Goal: Task Accomplishment & Management: Use online tool/utility

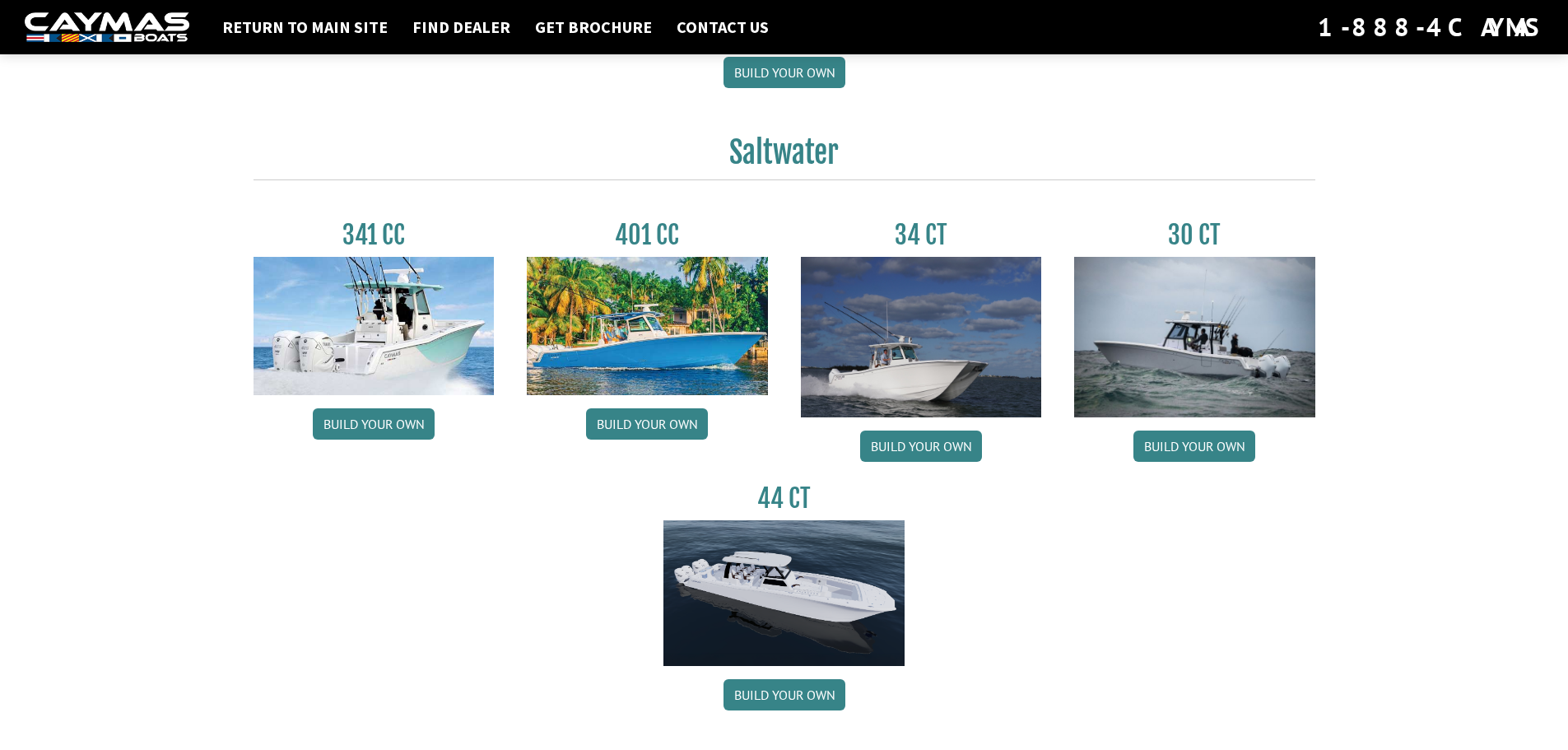
scroll to position [658, 0]
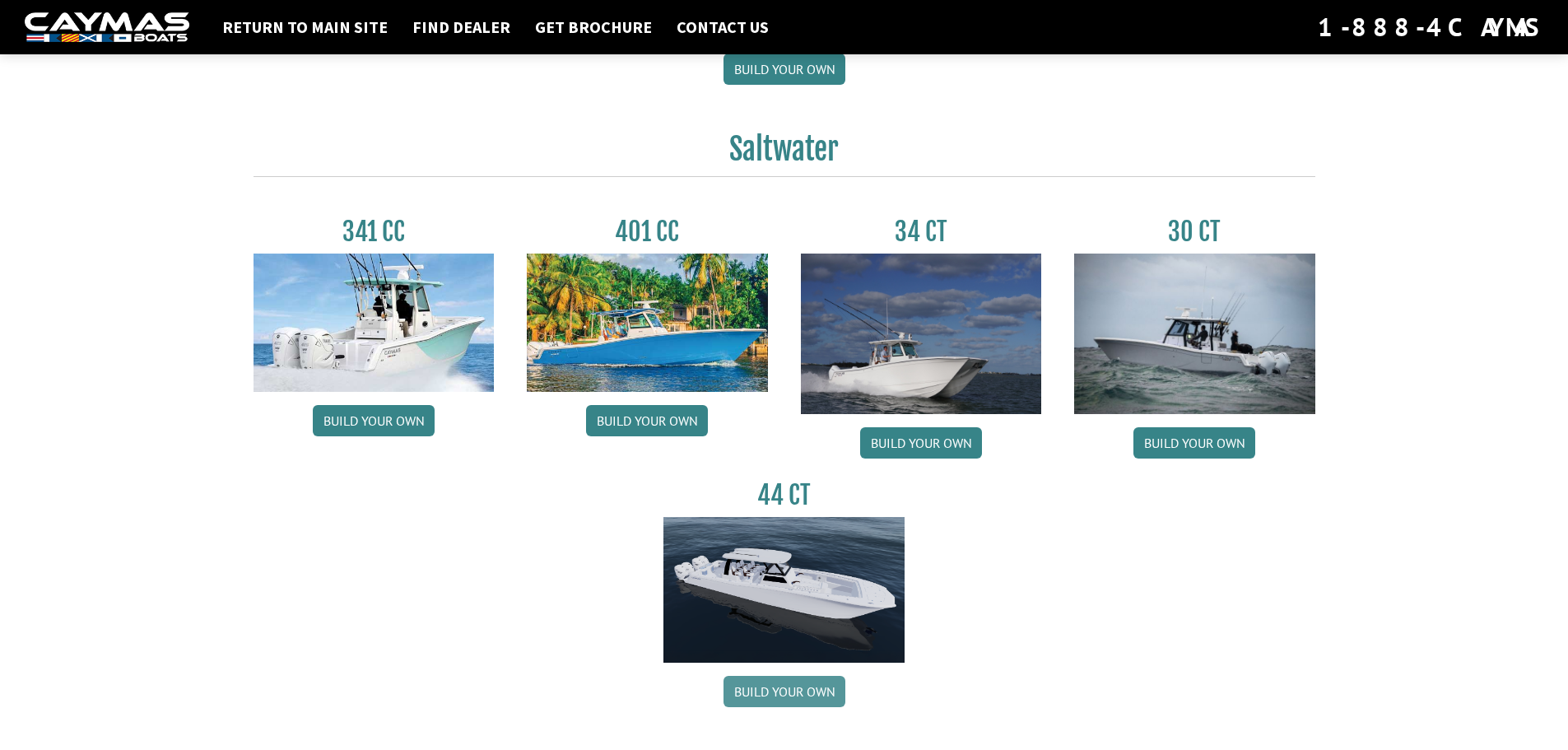
click at [793, 697] on link "Build your own" at bounding box center [785, 692] width 122 height 31
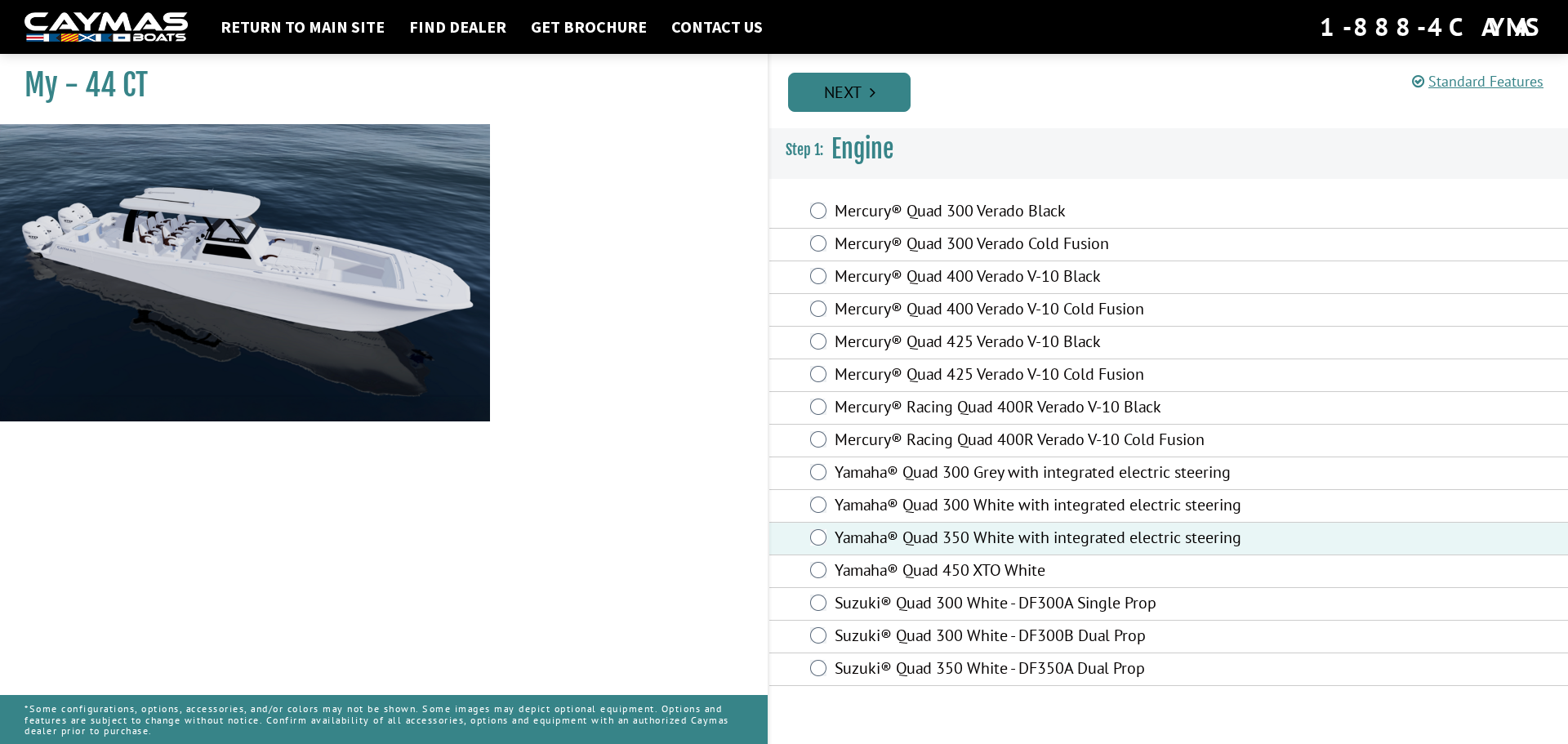
click at [868, 111] on link "Next" at bounding box center [849, 92] width 122 height 39
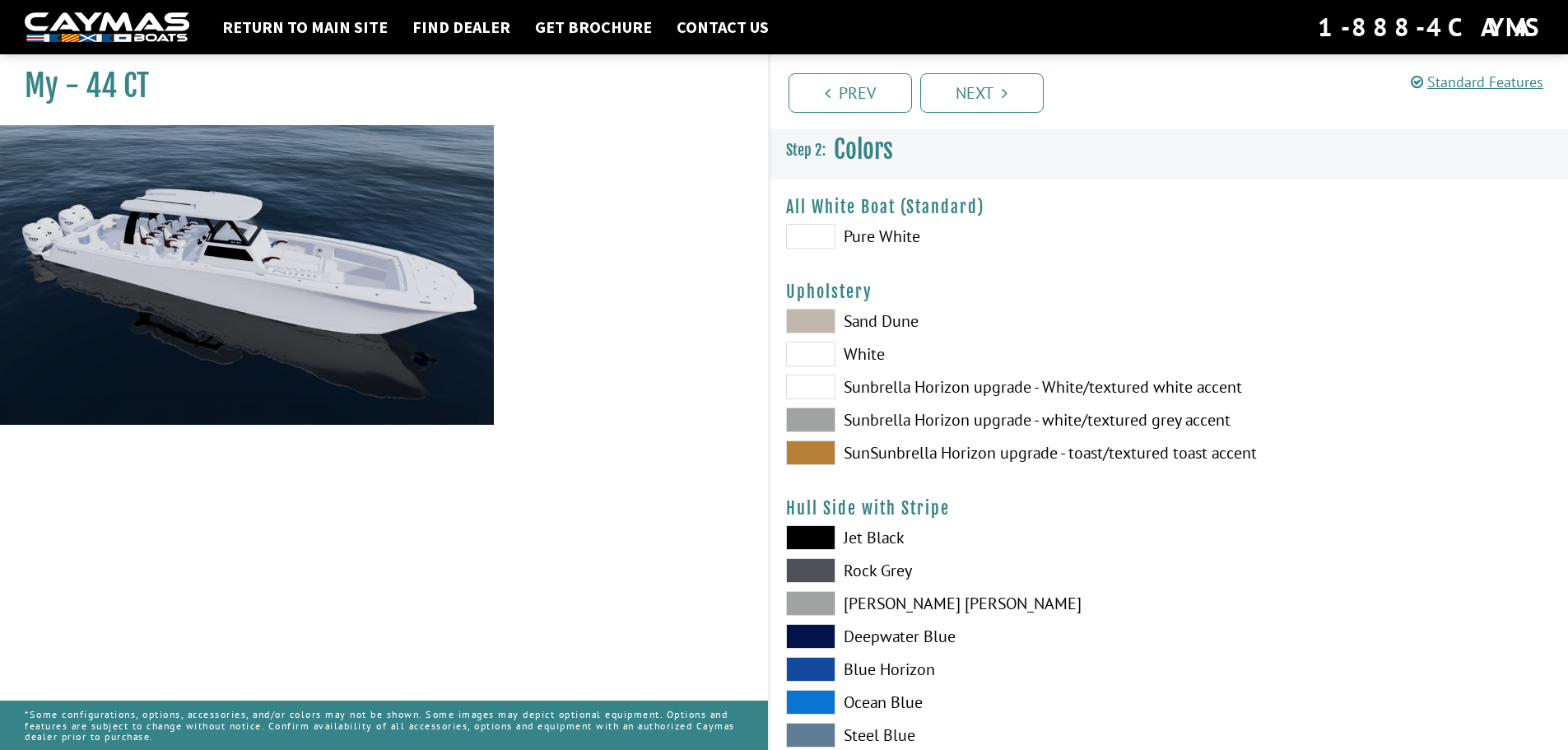
click at [812, 353] on span at bounding box center [811, 354] width 50 height 25
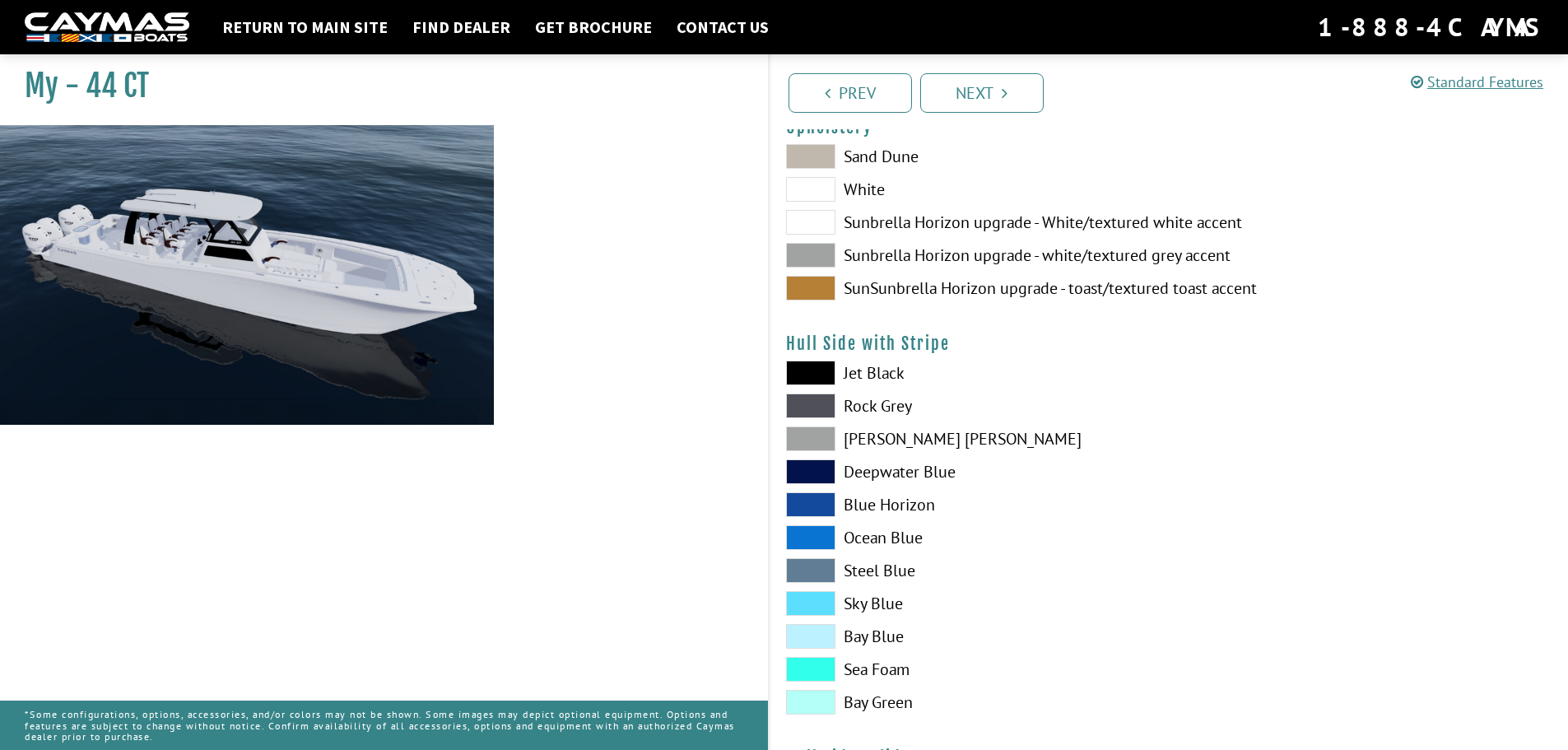
scroll to position [247, 0]
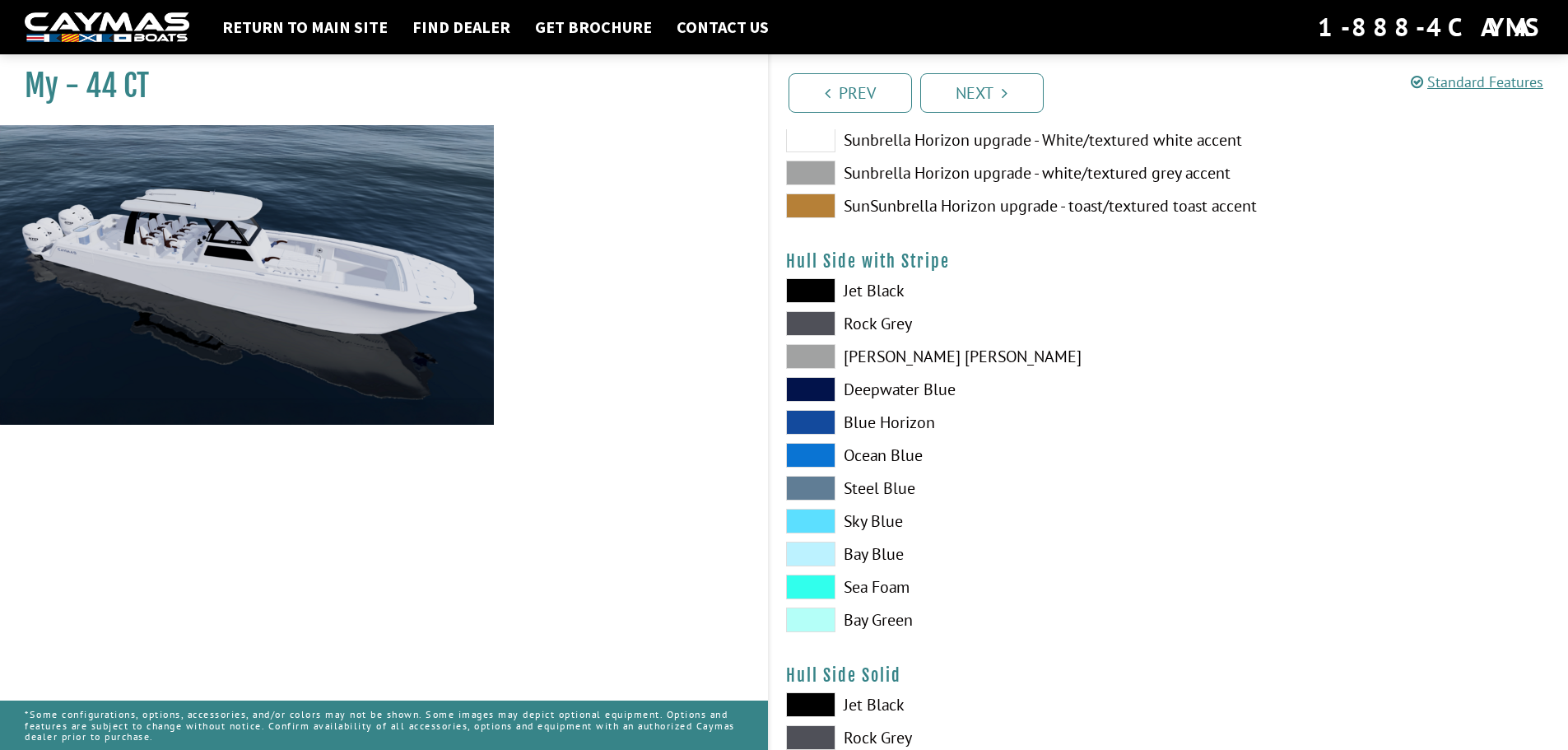
click at [806, 356] on span at bounding box center [811, 357] width 50 height 25
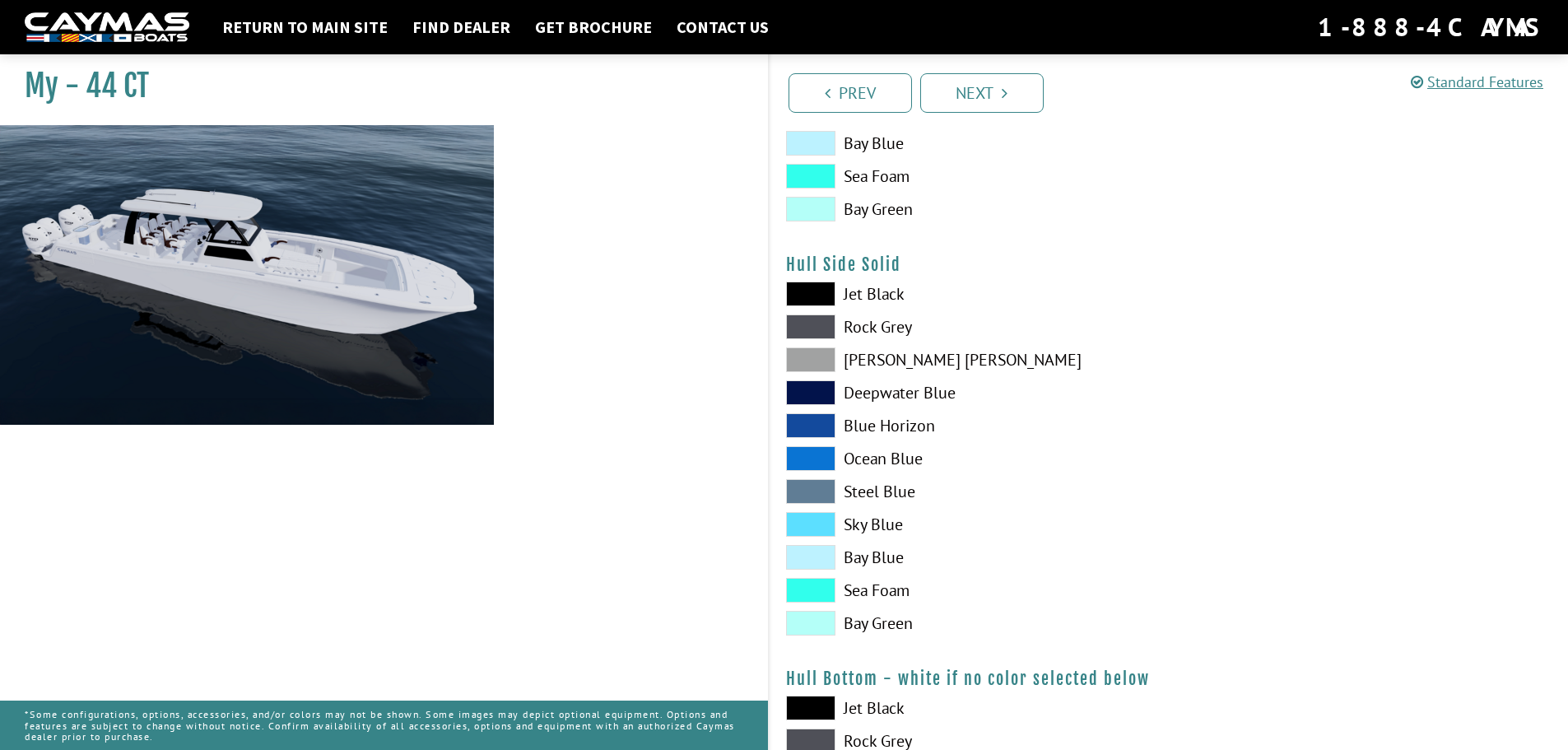
scroll to position [658, 0]
click at [815, 365] on span at bounding box center [811, 359] width 50 height 25
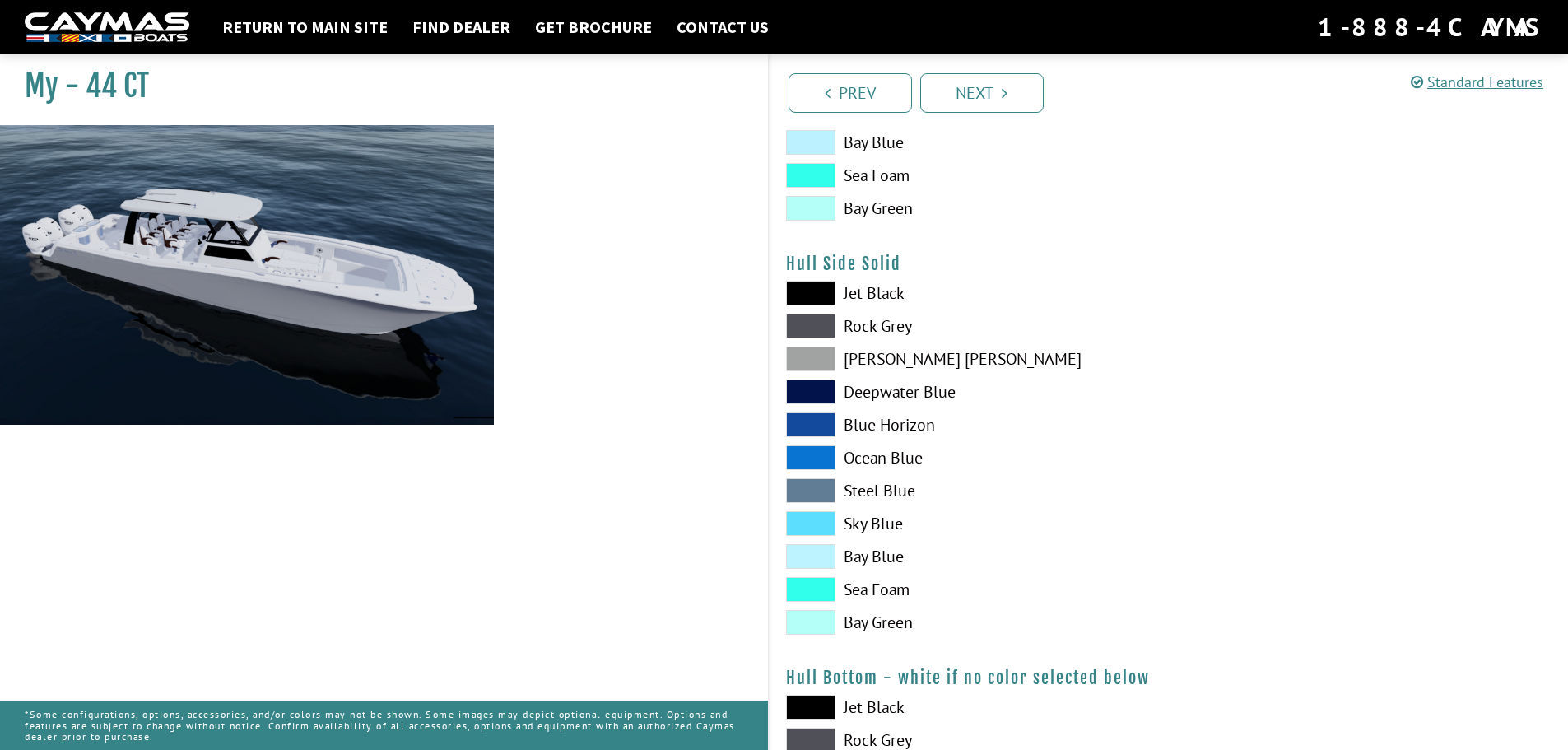
click at [814, 425] on span at bounding box center [811, 425] width 50 height 25
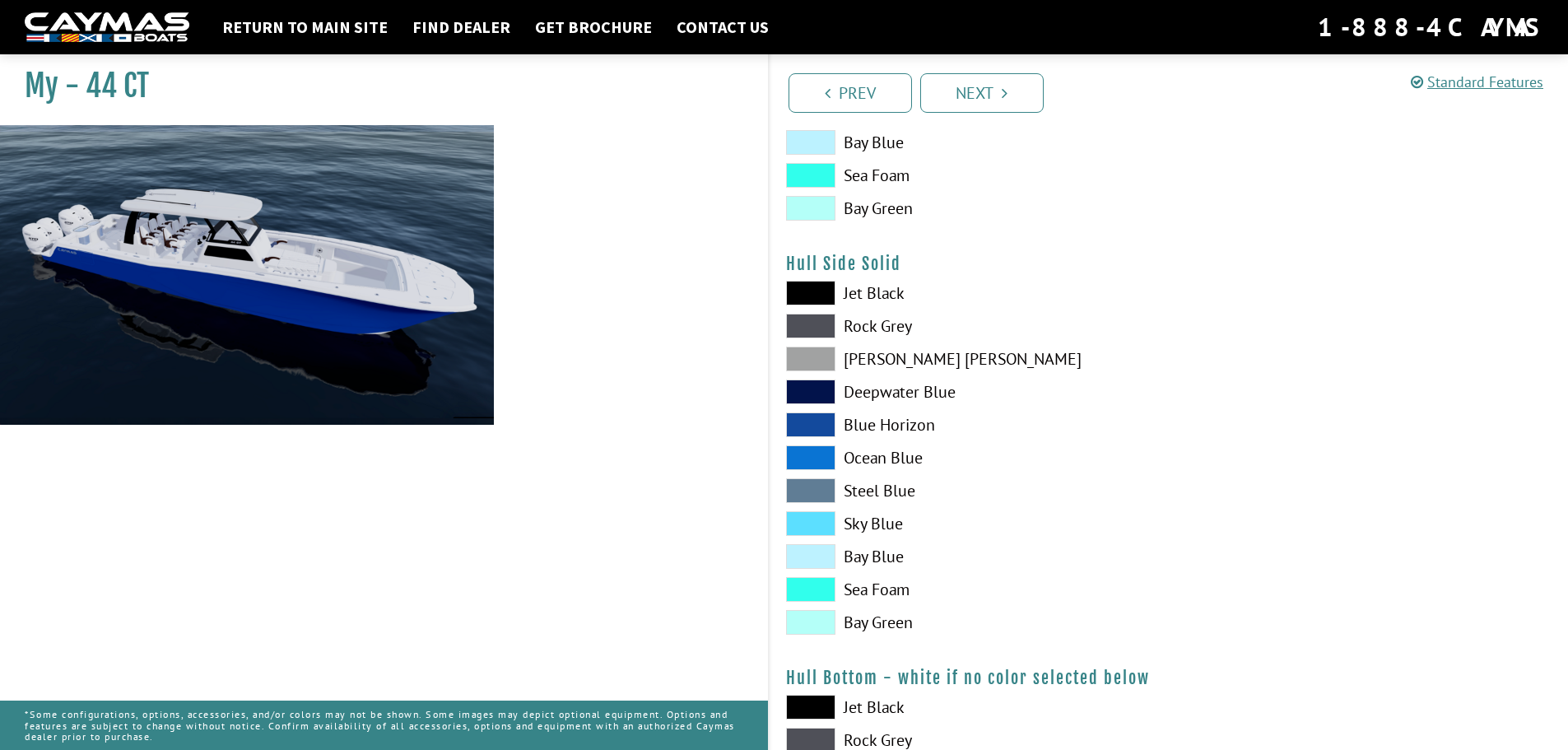
click at [815, 456] on span at bounding box center [811, 458] width 50 height 25
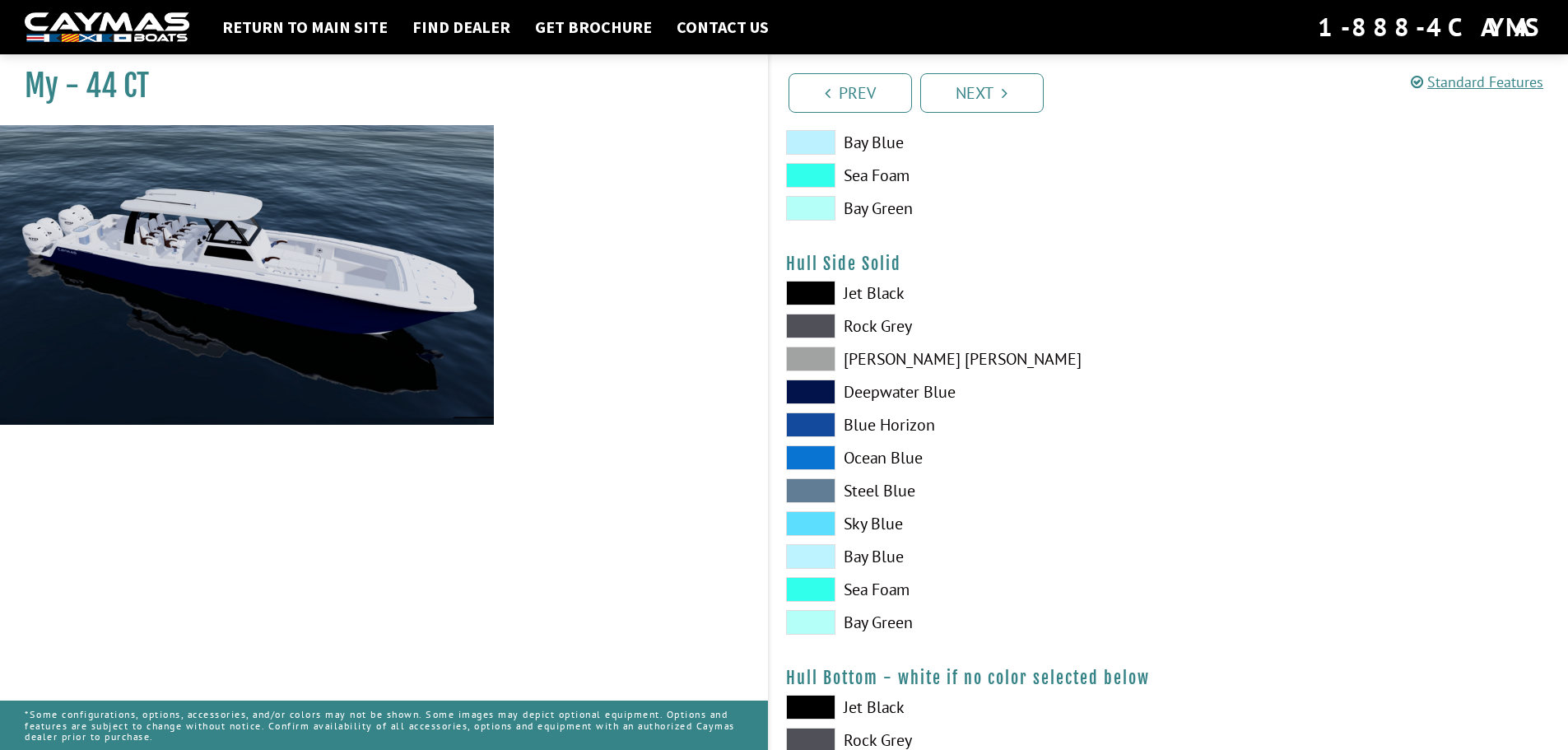
click at [818, 484] on span at bounding box center [811, 490] width 50 height 25
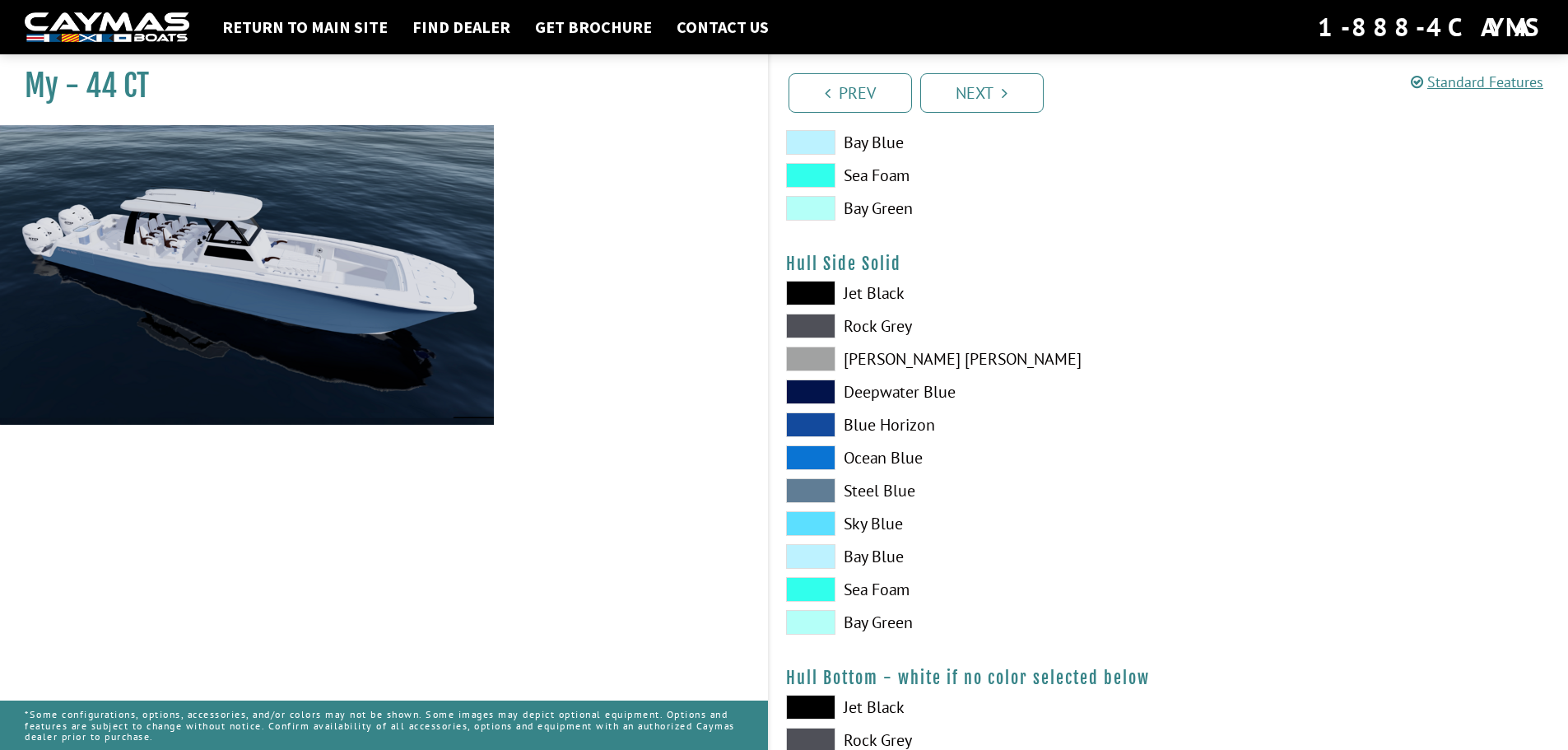
click at [817, 518] on span at bounding box center [811, 524] width 50 height 25
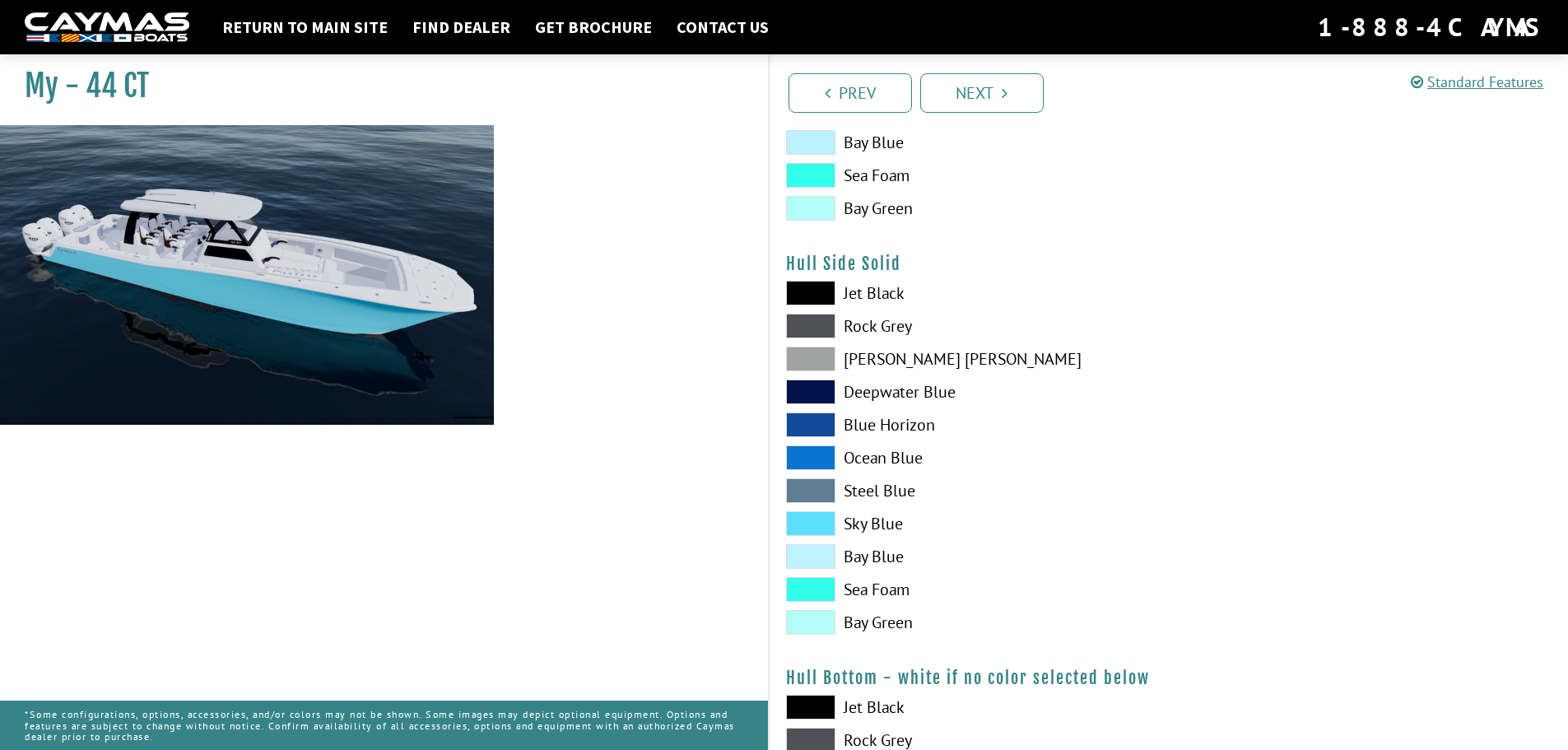
click at [810, 556] on span at bounding box center [811, 556] width 50 height 25
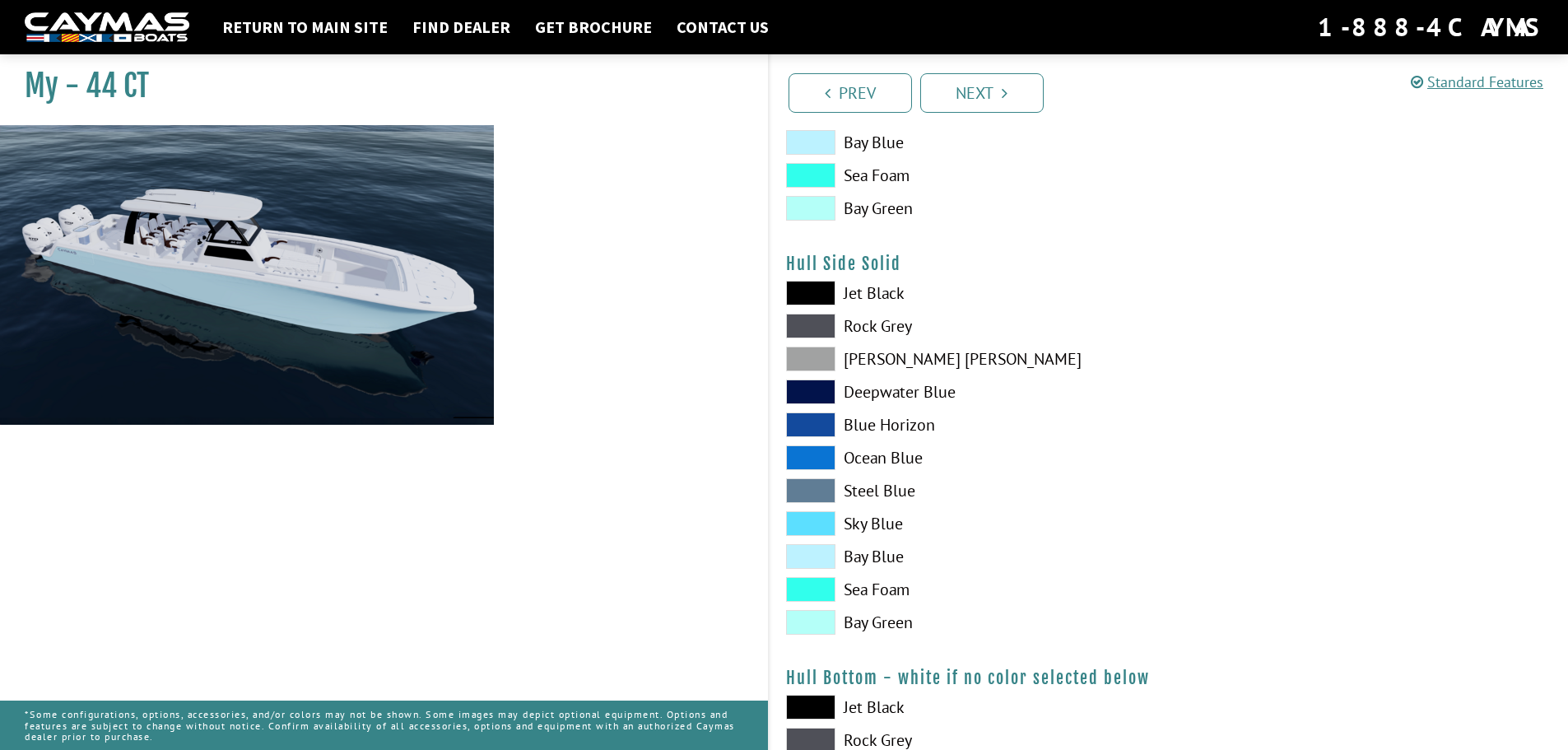
click at [808, 587] on span at bounding box center [811, 590] width 50 height 25
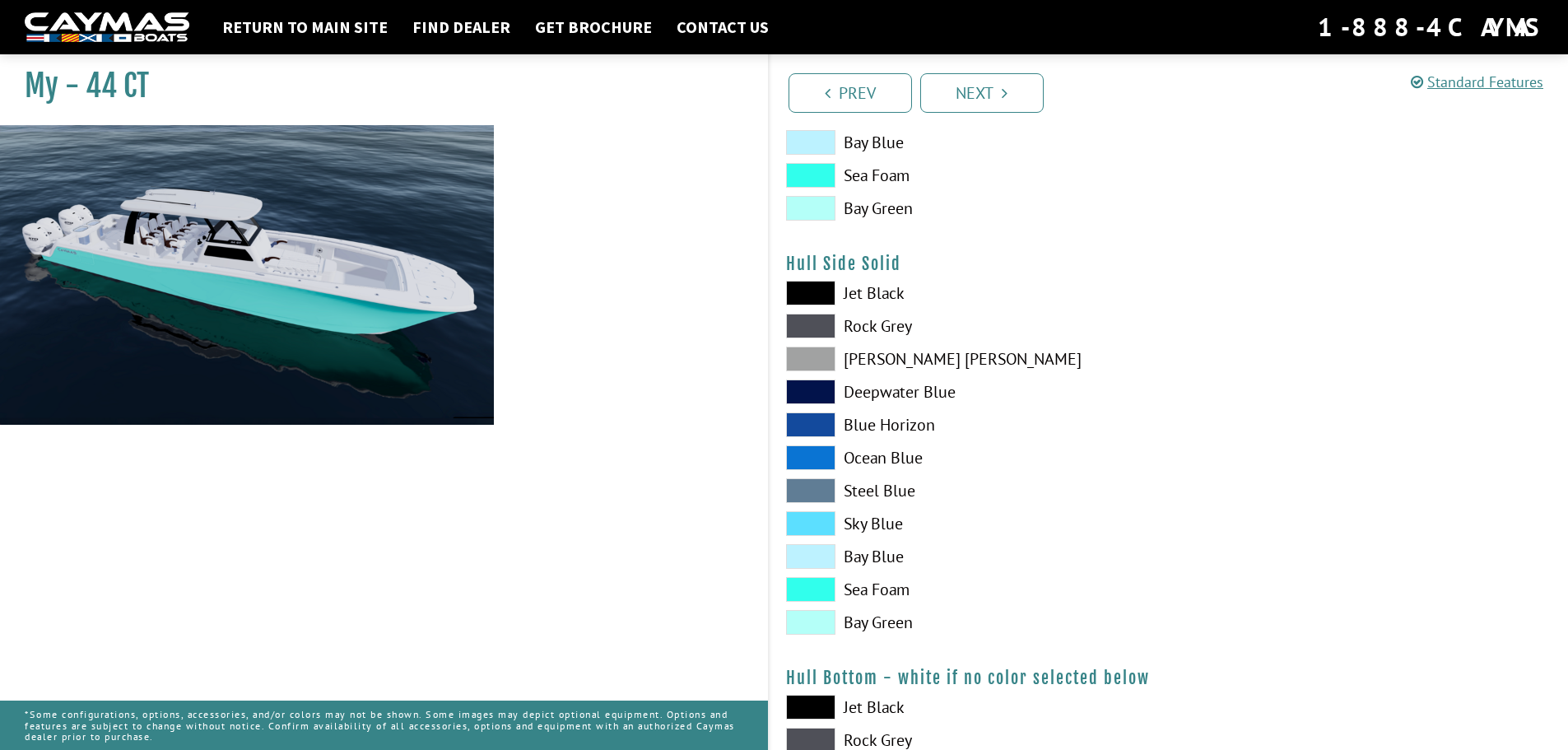
click at [815, 628] on span at bounding box center [811, 622] width 50 height 25
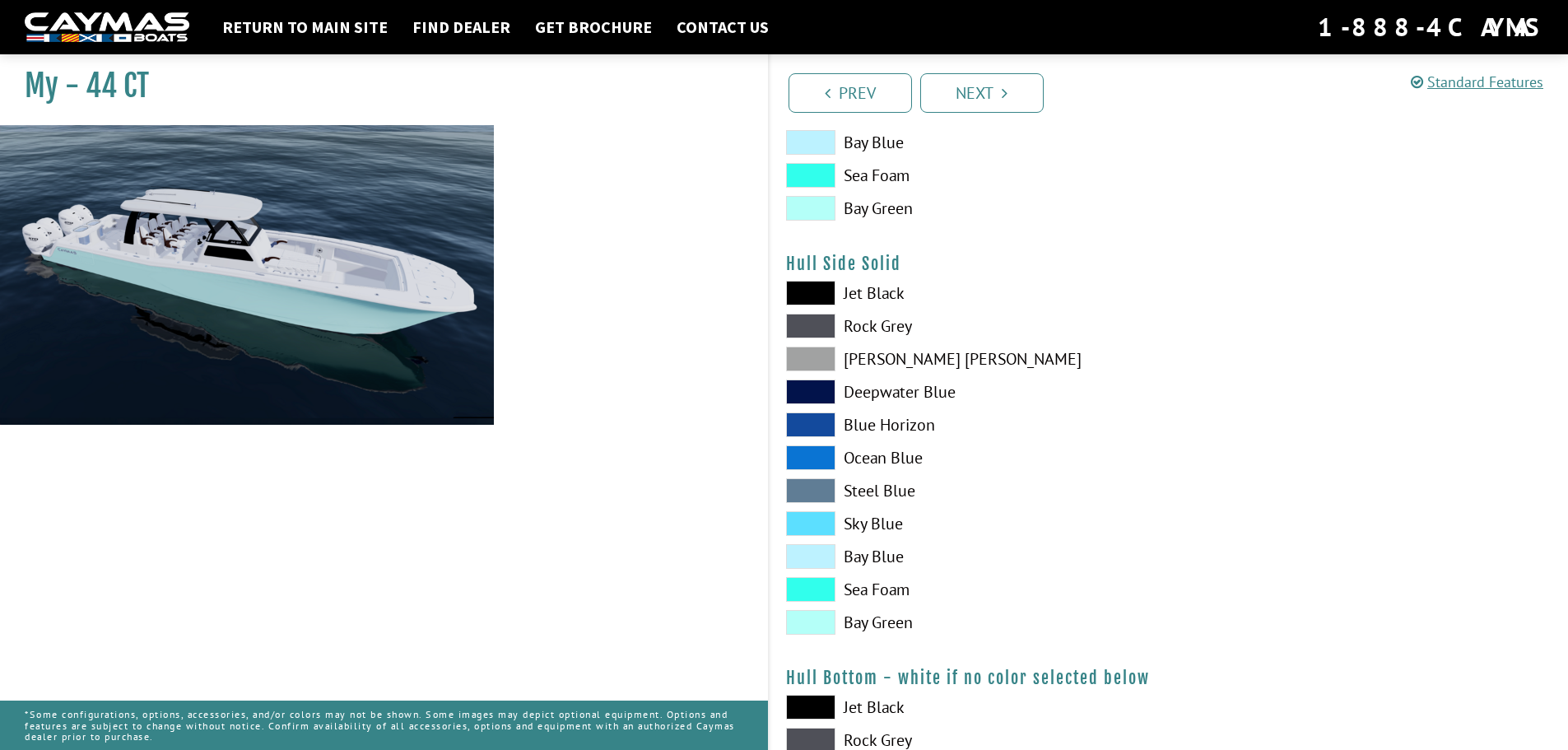
click at [816, 587] on span at bounding box center [811, 590] width 50 height 25
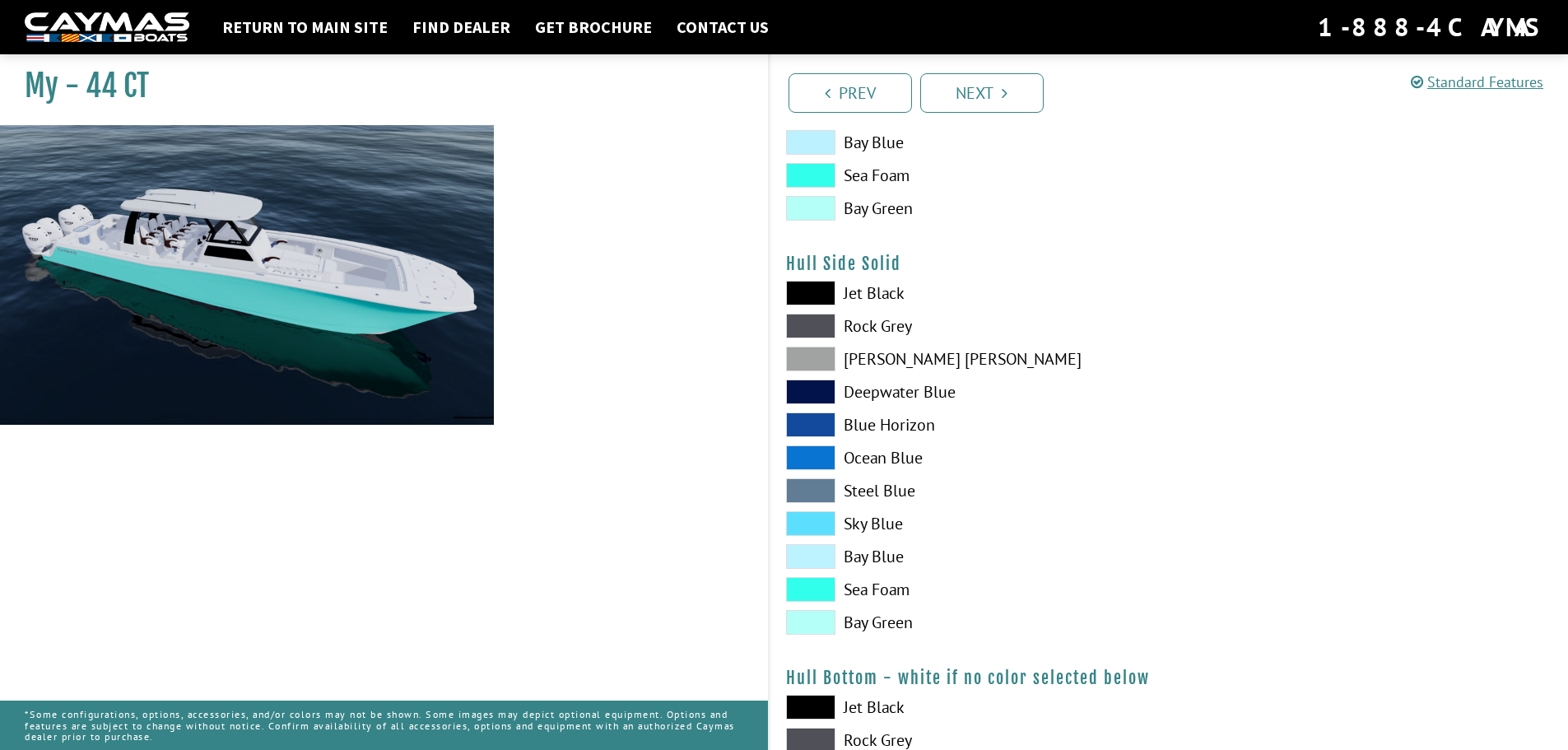
click at [816, 557] on span at bounding box center [811, 556] width 50 height 25
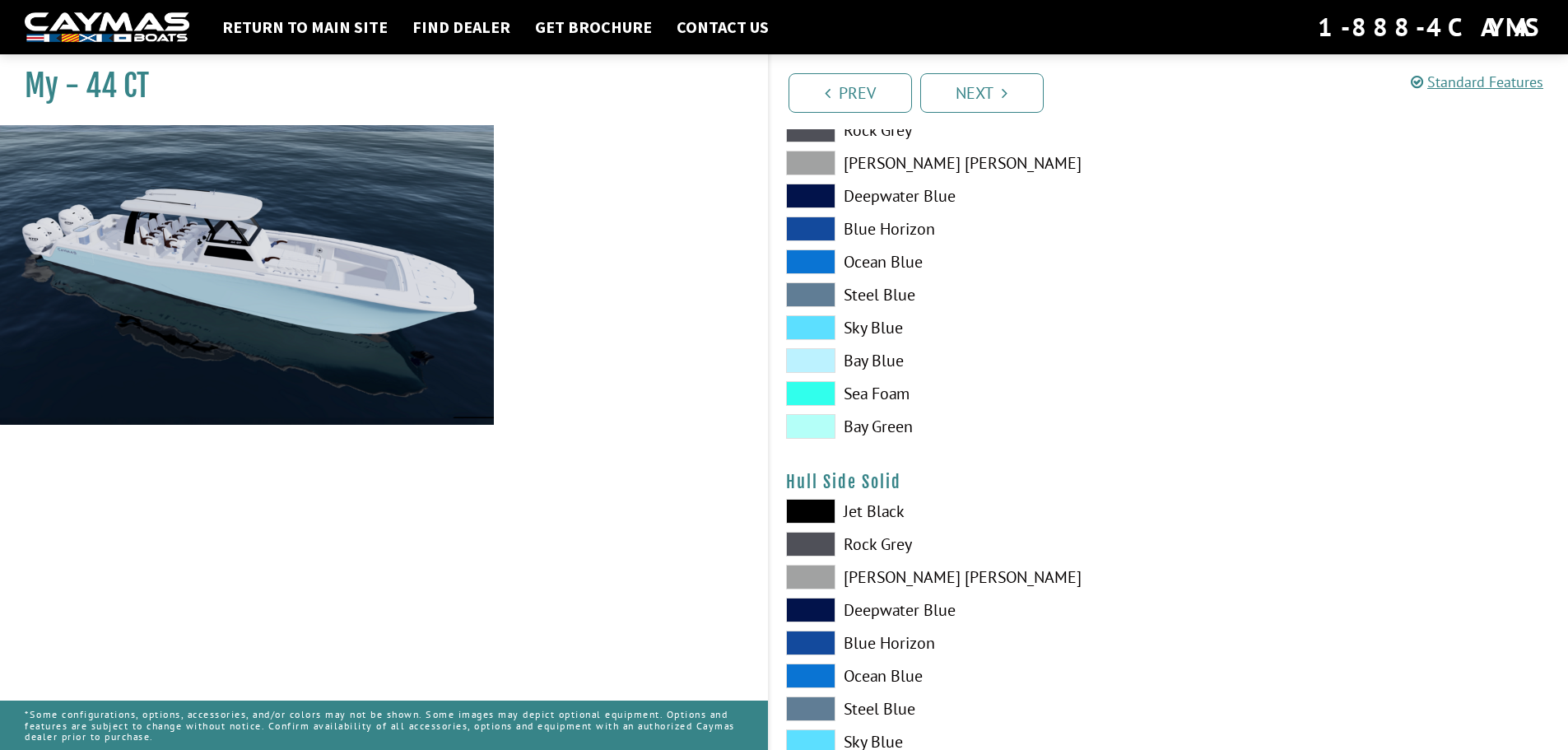
scroll to position [411, 0]
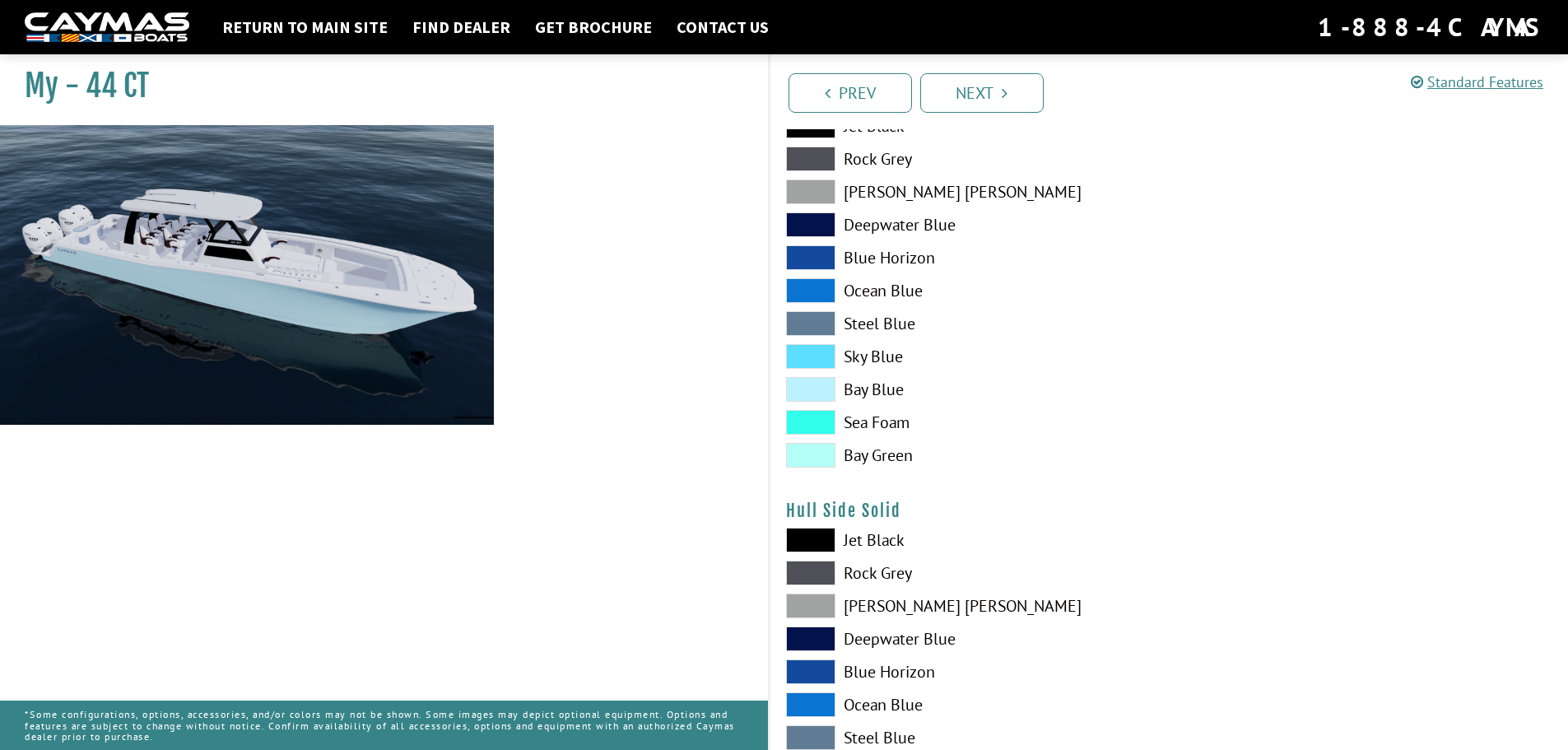
click at [817, 387] on span at bounding box center [811, 389] width 50 height 25
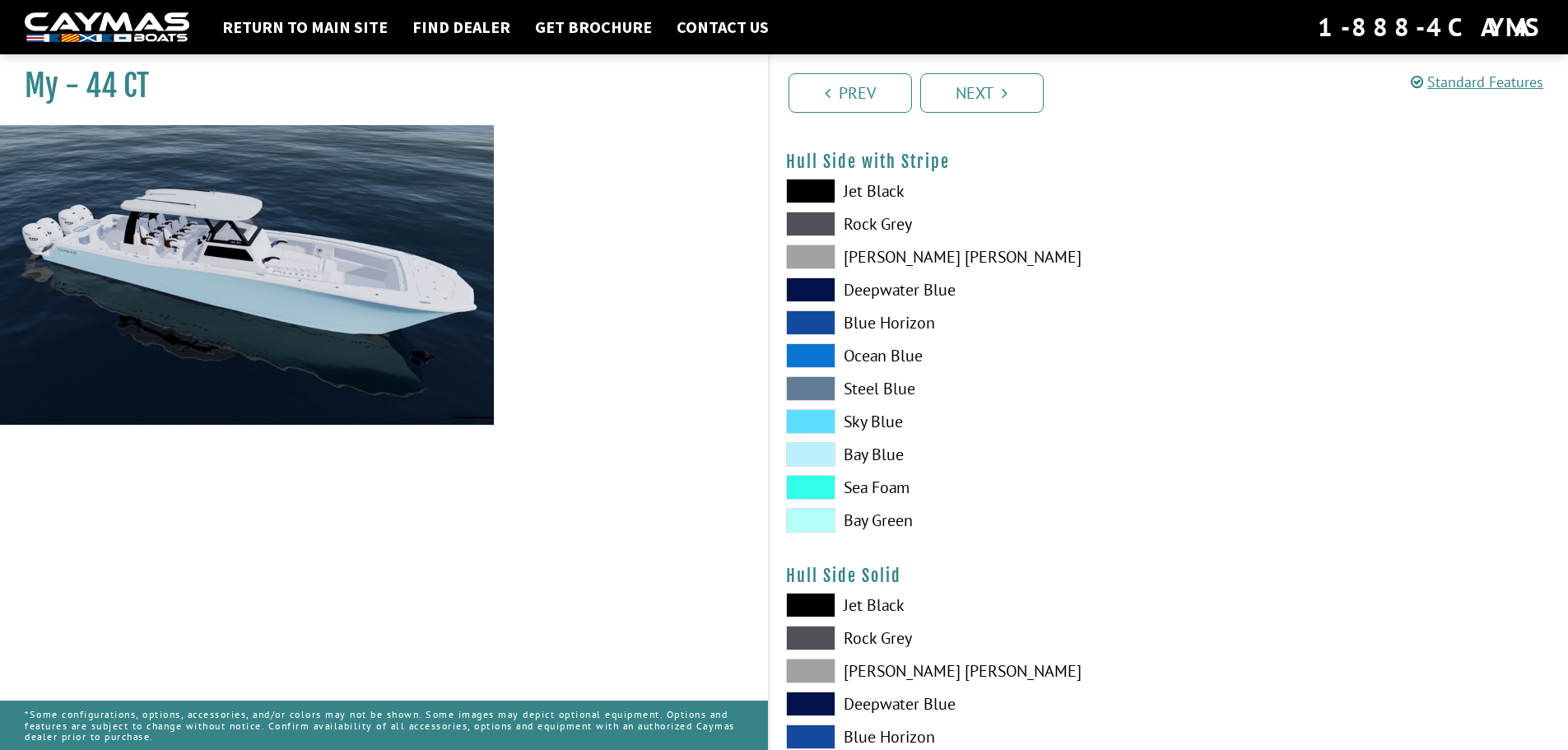
scroll to position [247, 0]
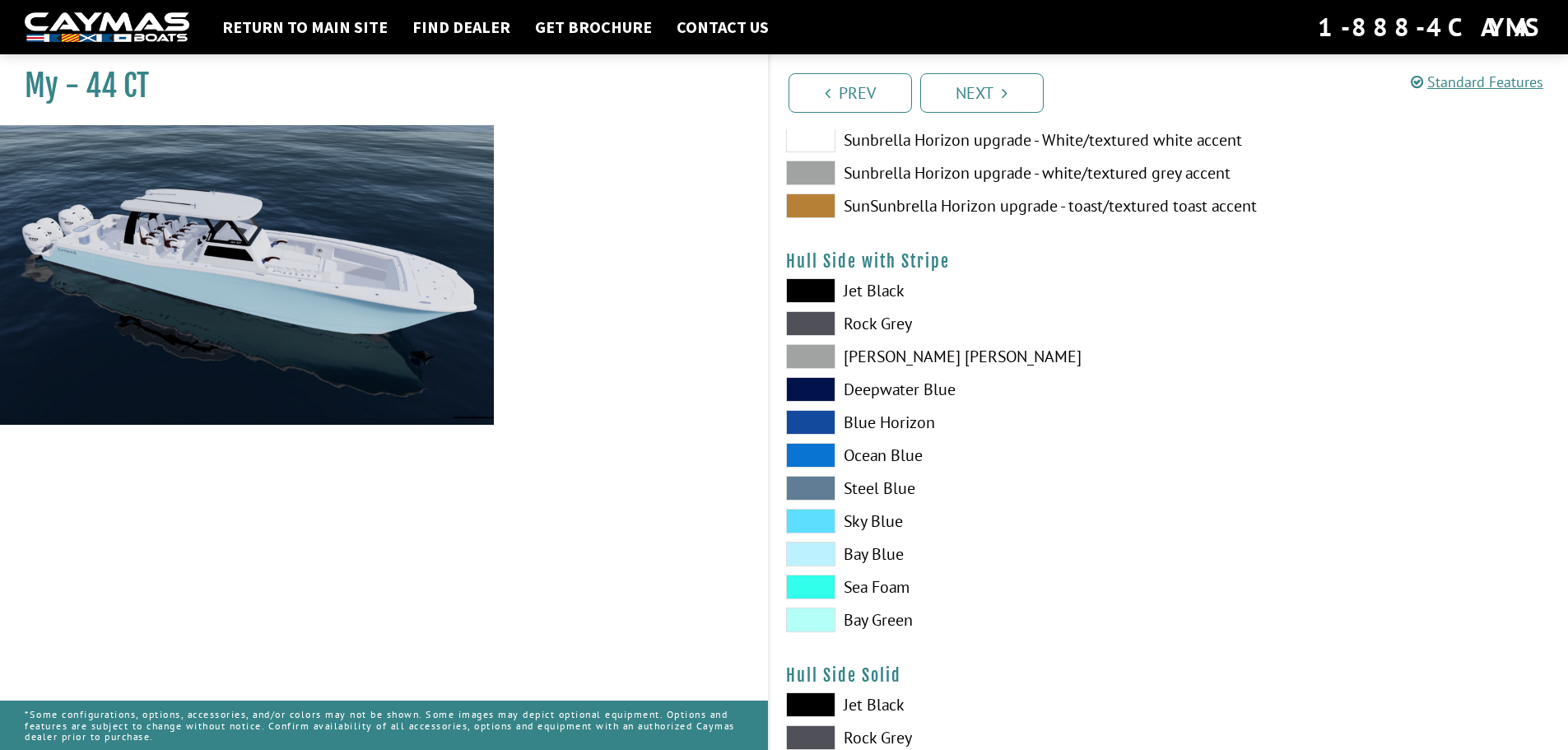
click at [822, 286] on span at bounding box center [811, 291] width 50 height 25
click at [820, 705] on span at bounding box center [811, 705] width 50 height 25
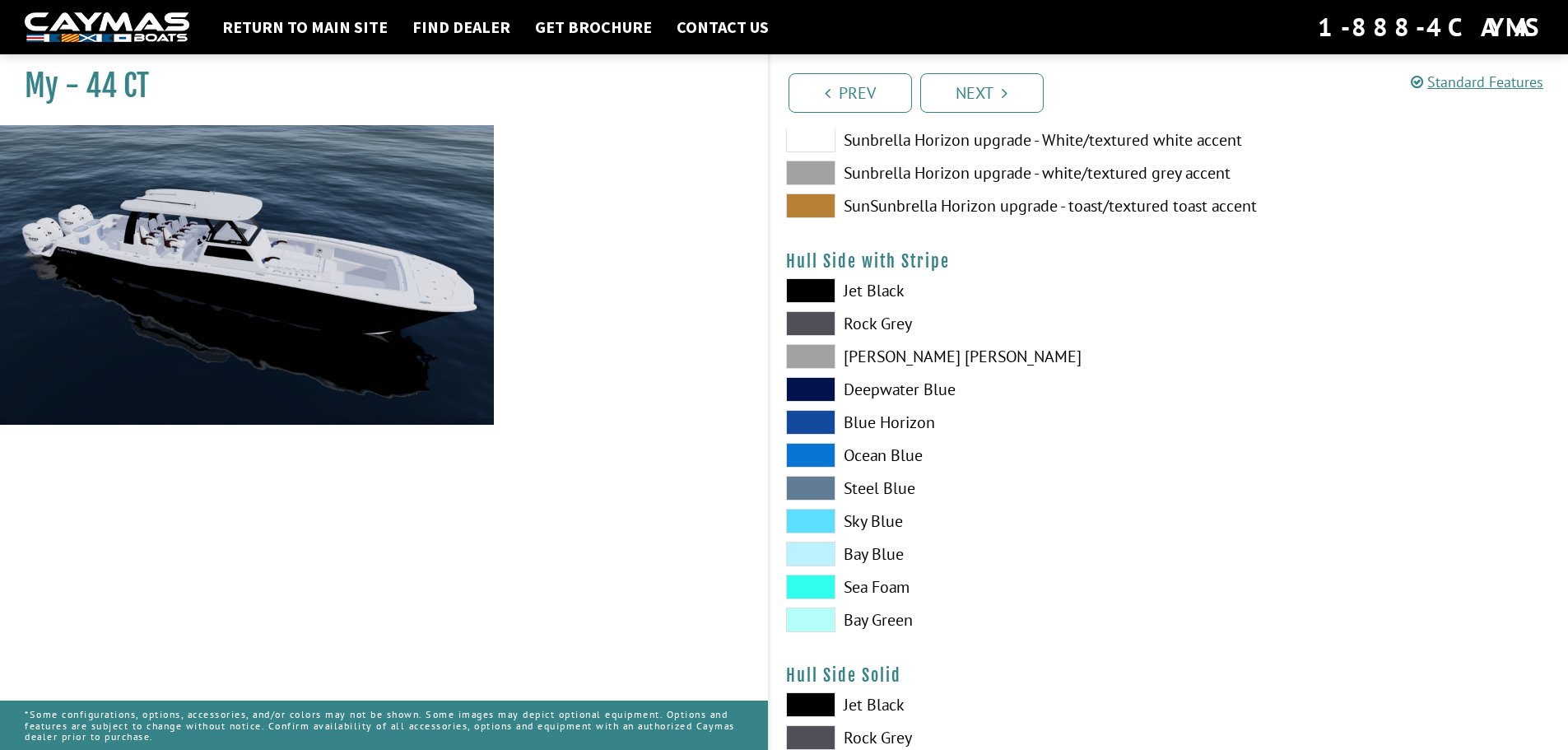
click at [842, 356] on label "[PERSON_NAME] [PERSON_NAME]" at bounding box center [969, 357] width 366 height 25
click at [817, 321] on span at bounding box center [811, 323] width 50 height 25
click at [820, 293] on span at bounding box center [811, 291] width 50 height 25
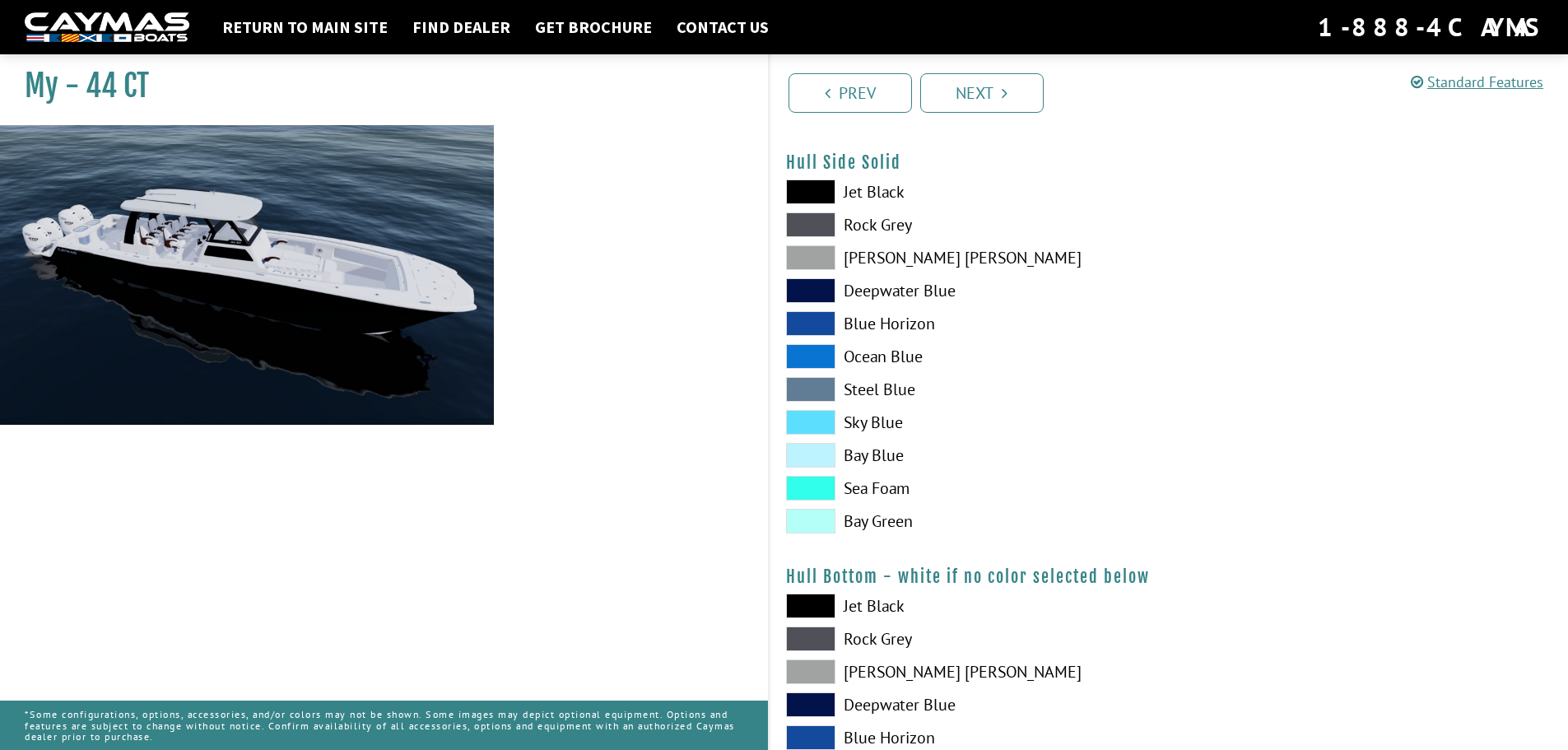
scroll to position [741, 0]
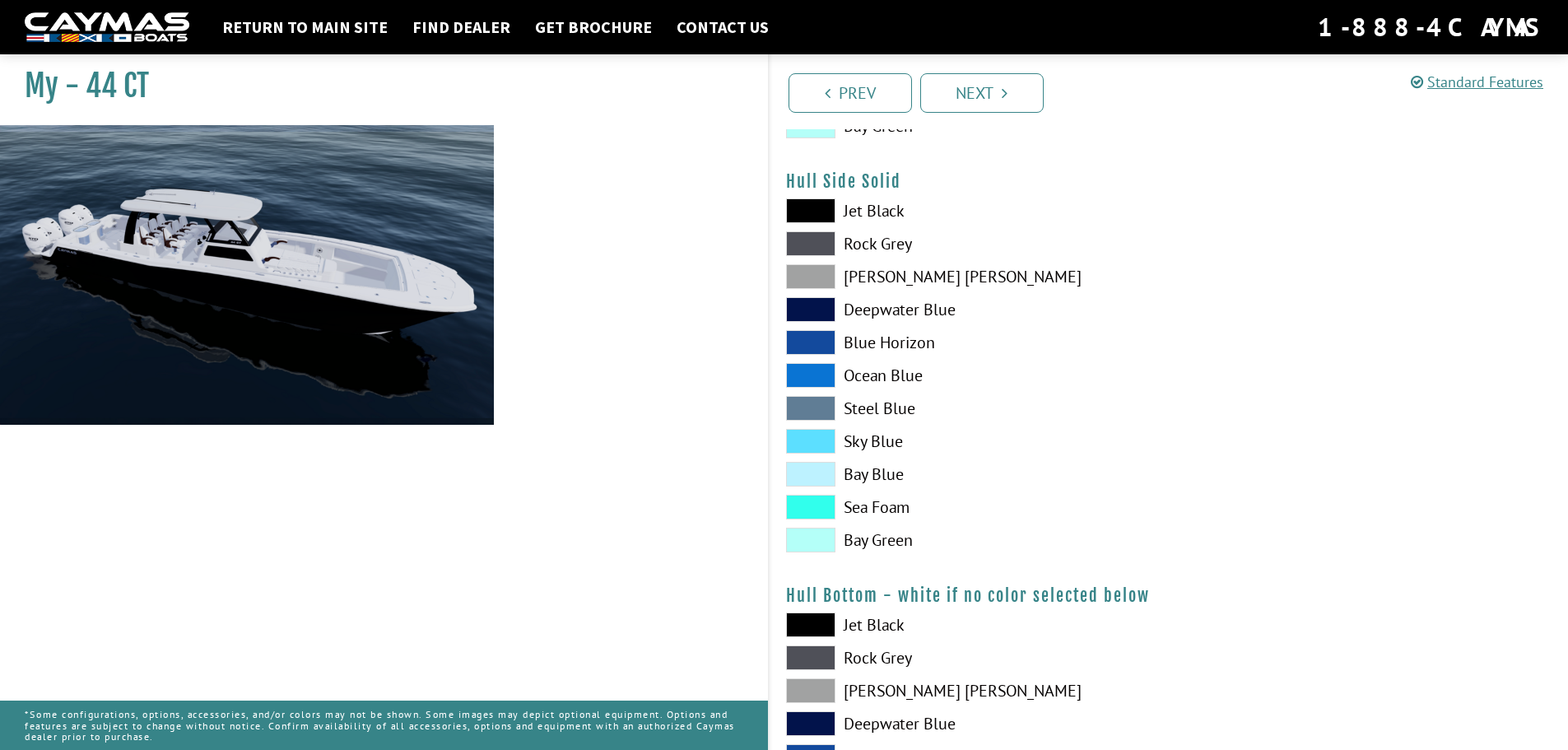
click at [823, 477] on span at bounding box center [811, 474] width 50 height 25
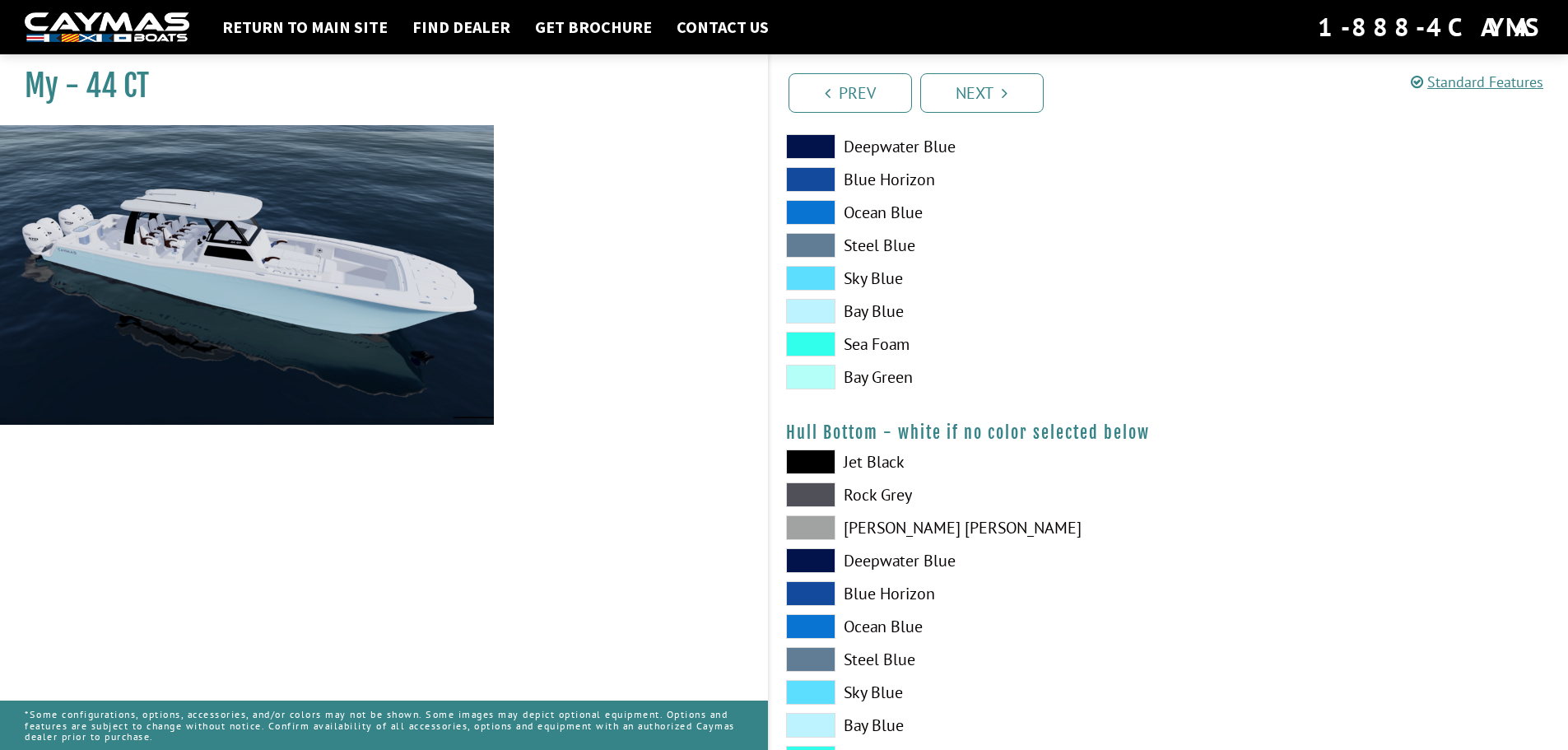
scroll to position [906, 0]
click at [811, 526] on span at bounding box center [811, 526] width 50 height 25
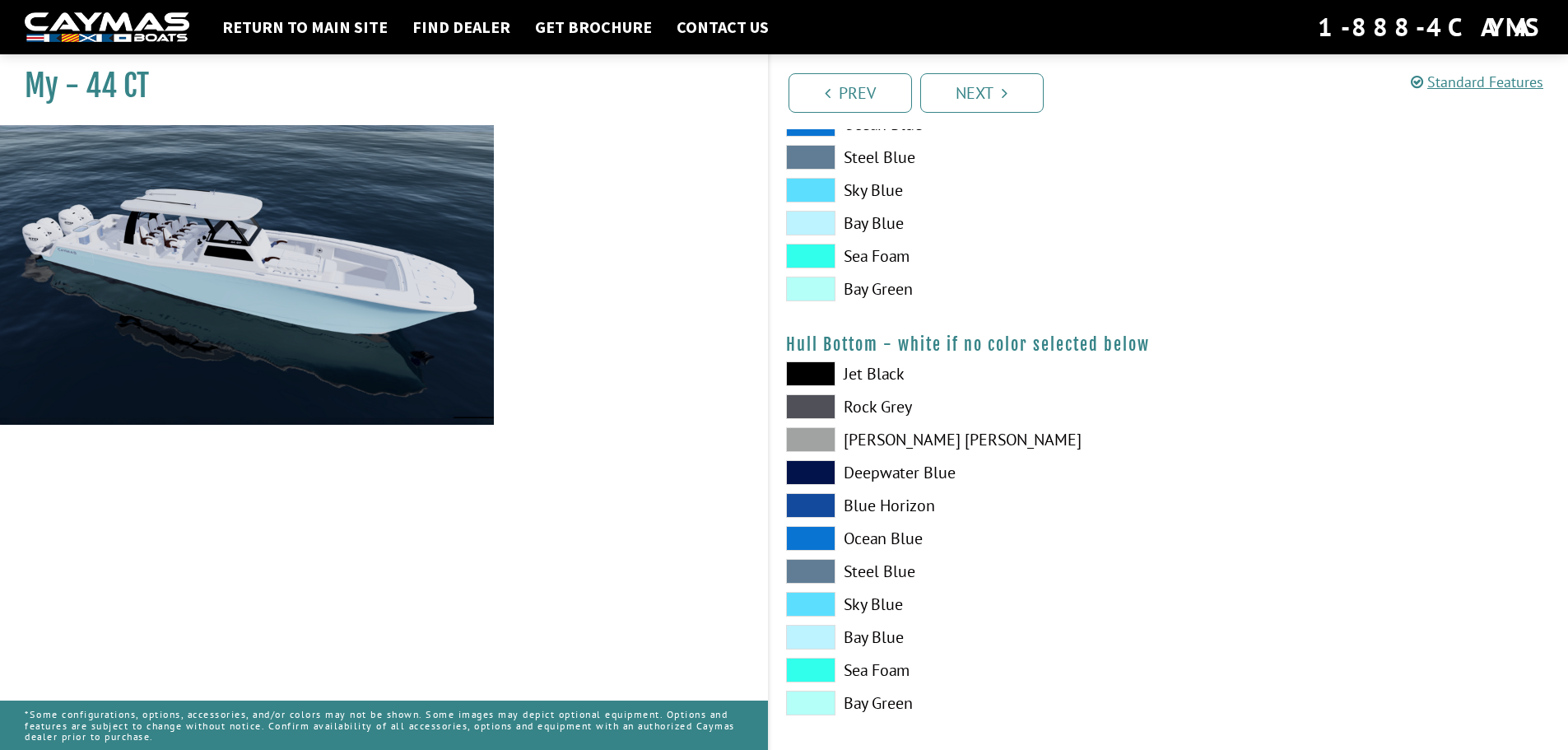
scroll to position [1071, 0]
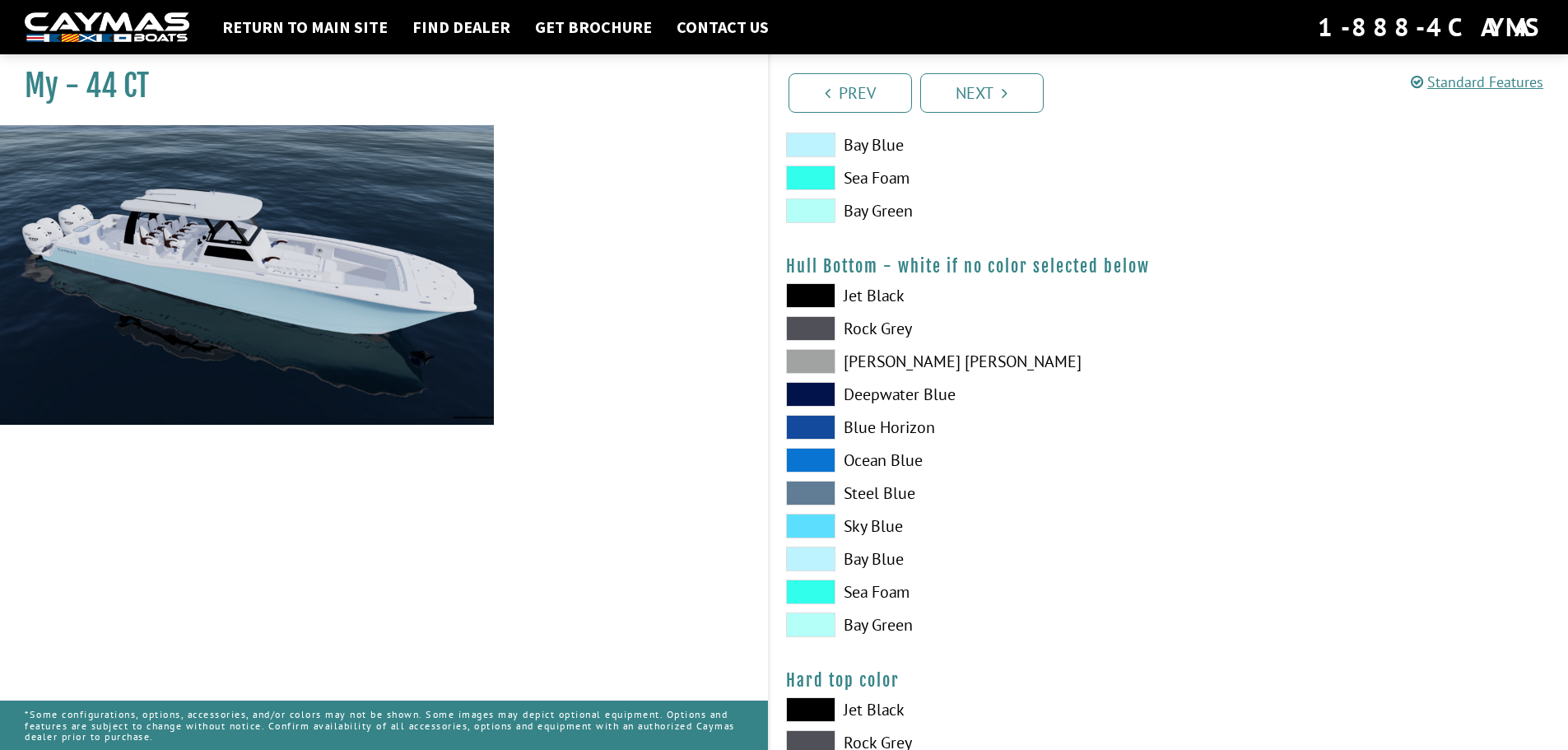
click at [812, 561] on span at bounding box center [811, 559] width 50 height 25
click at [813, 556] on span at bounding box center [811, 559] width 50 height 25
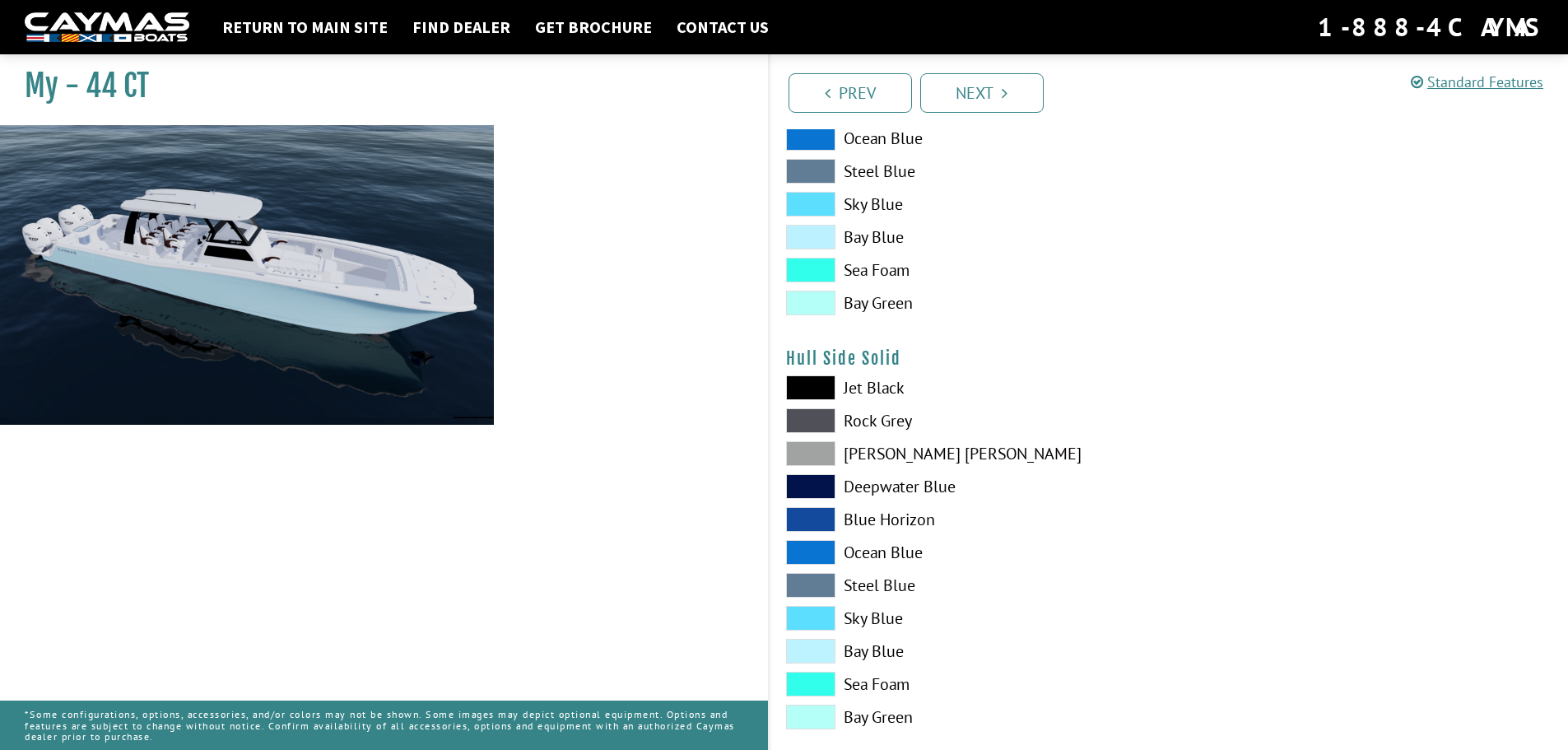
scroll to position [658, 0]
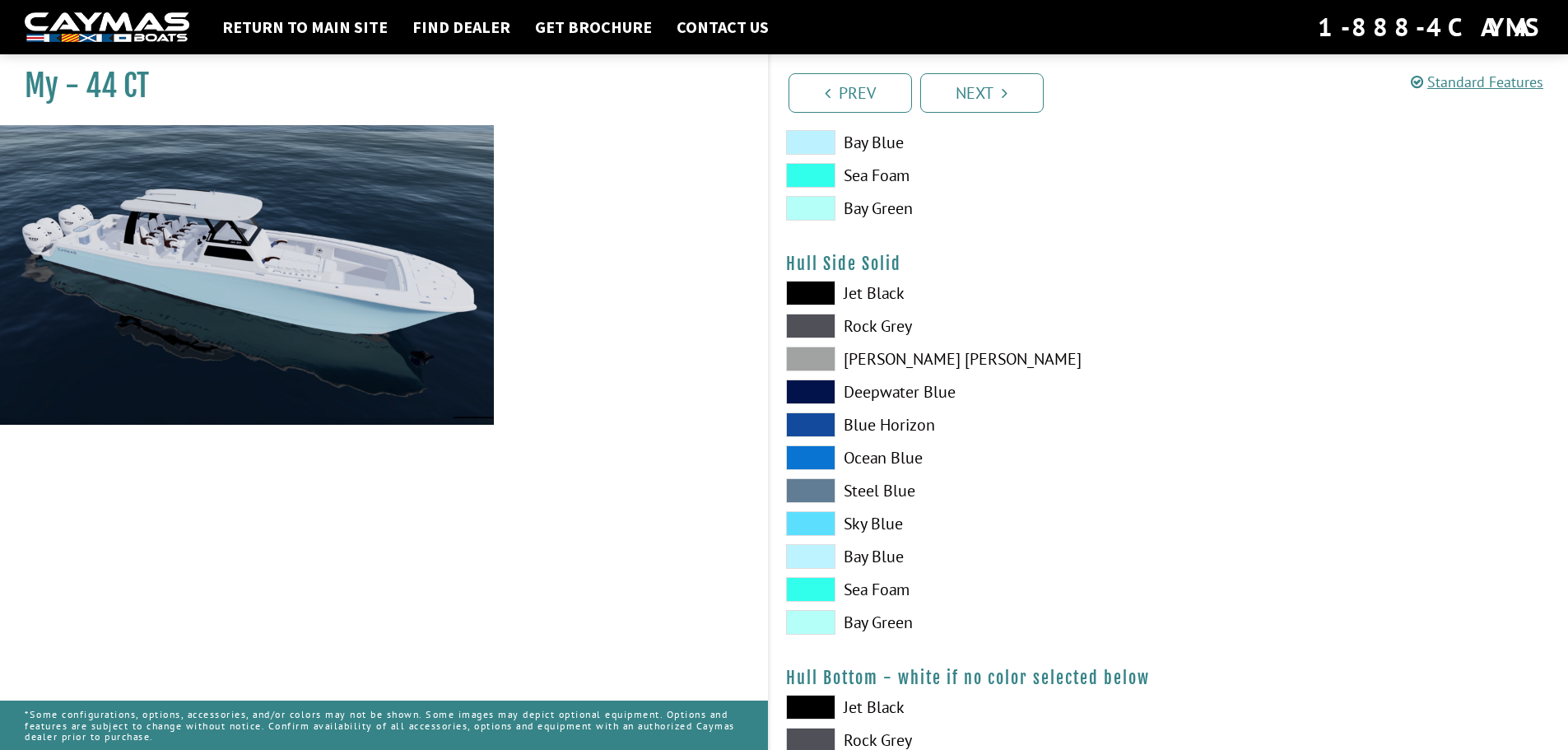
click at [1021, 577] on label "Sea Foam" at bounding box center [969, 590] width 366 height 25
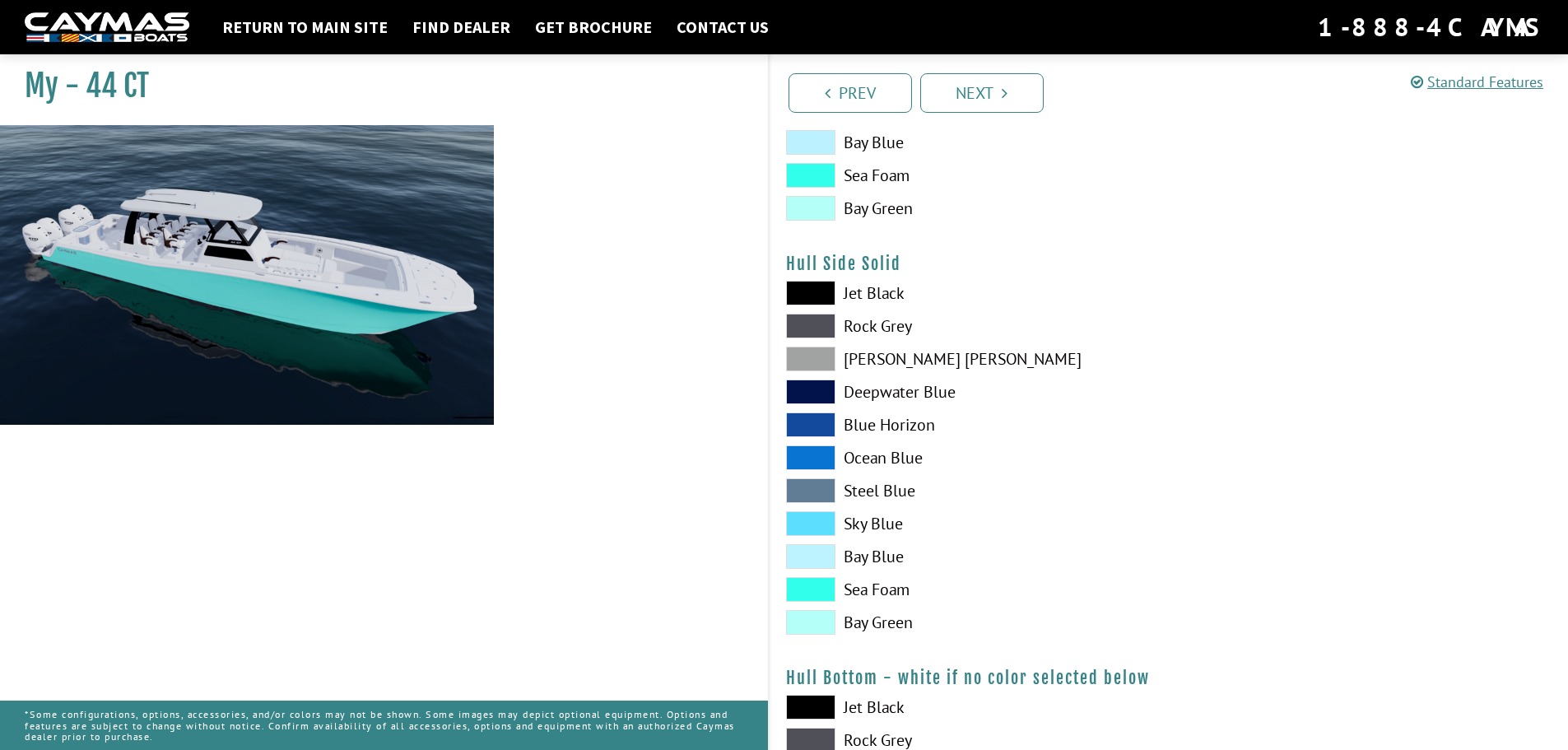
drag, startPoint x: 1024, startPoint y: 583, endPoint x: 1054, endPoint y: 603, distance: 36.1
click at [1027, 586] on label "Sea Foam" at bounding box center [969, 590] width 366 height 25
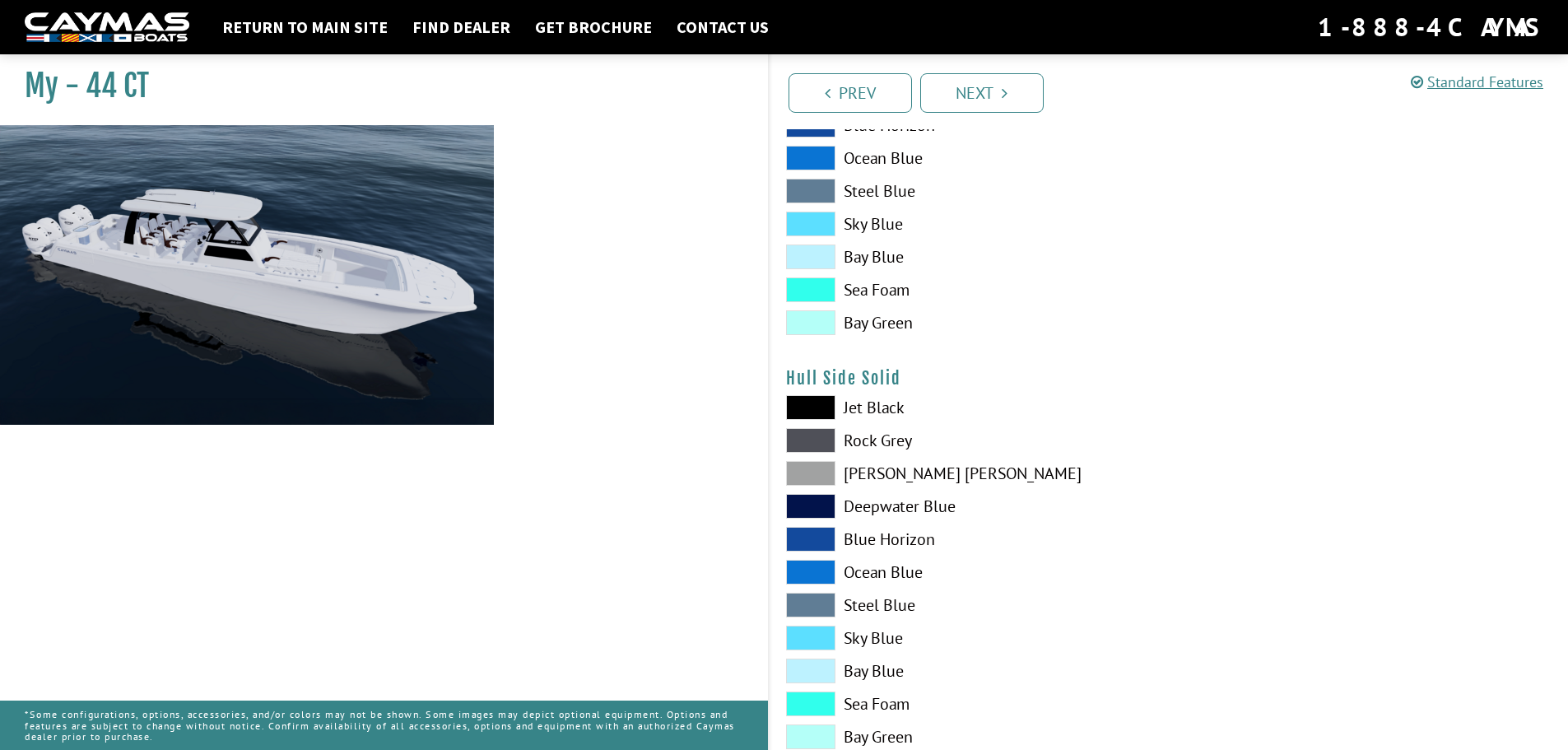
scroll to position [494, 0]
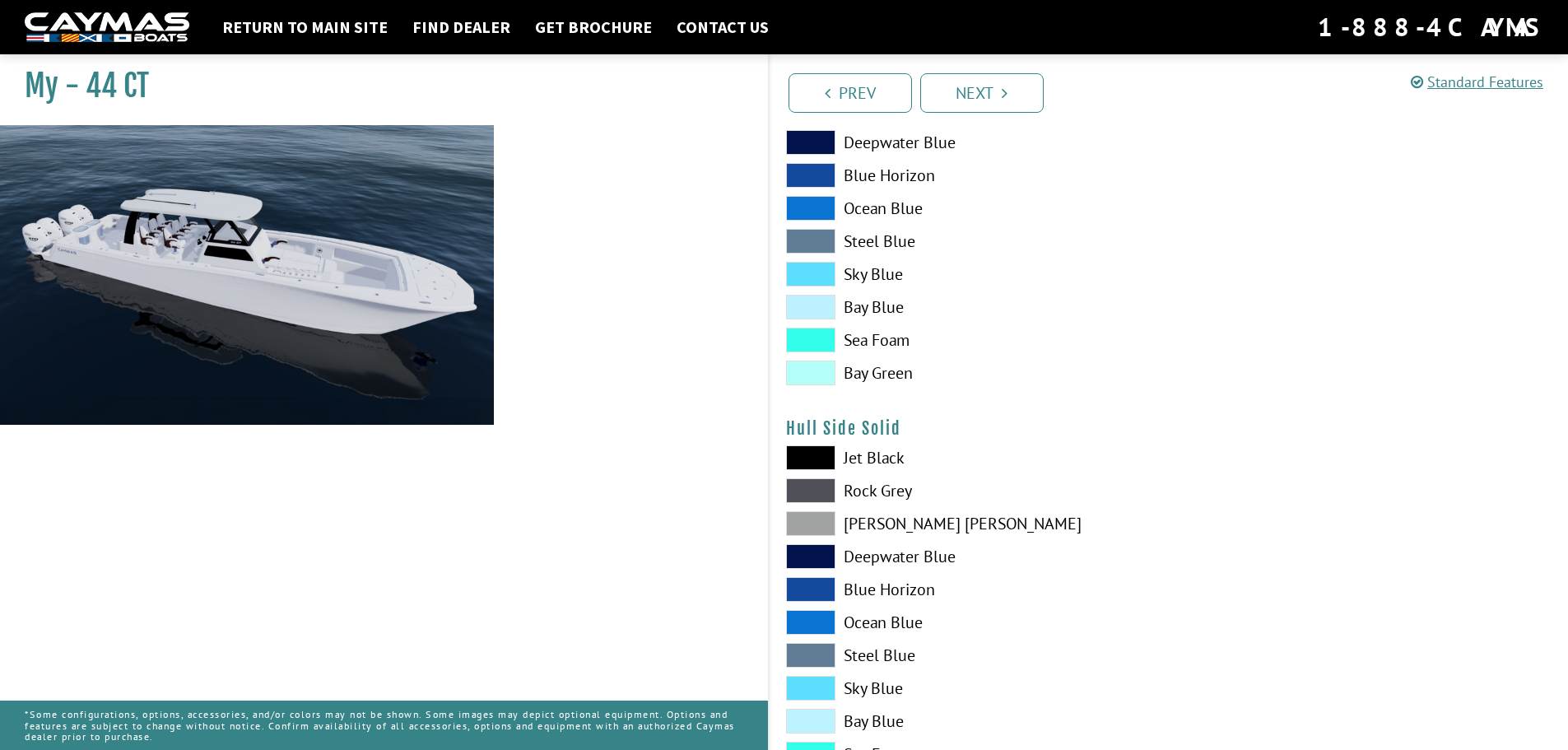
click at [815, 241] on span at bounding box center [811, 241] width 50 height 25
click at [817, 211] on span at bounding box center [811, 208] width 50 height 25
click at [820, 185] on span at bounding box center [811, 176] width 50 height 25
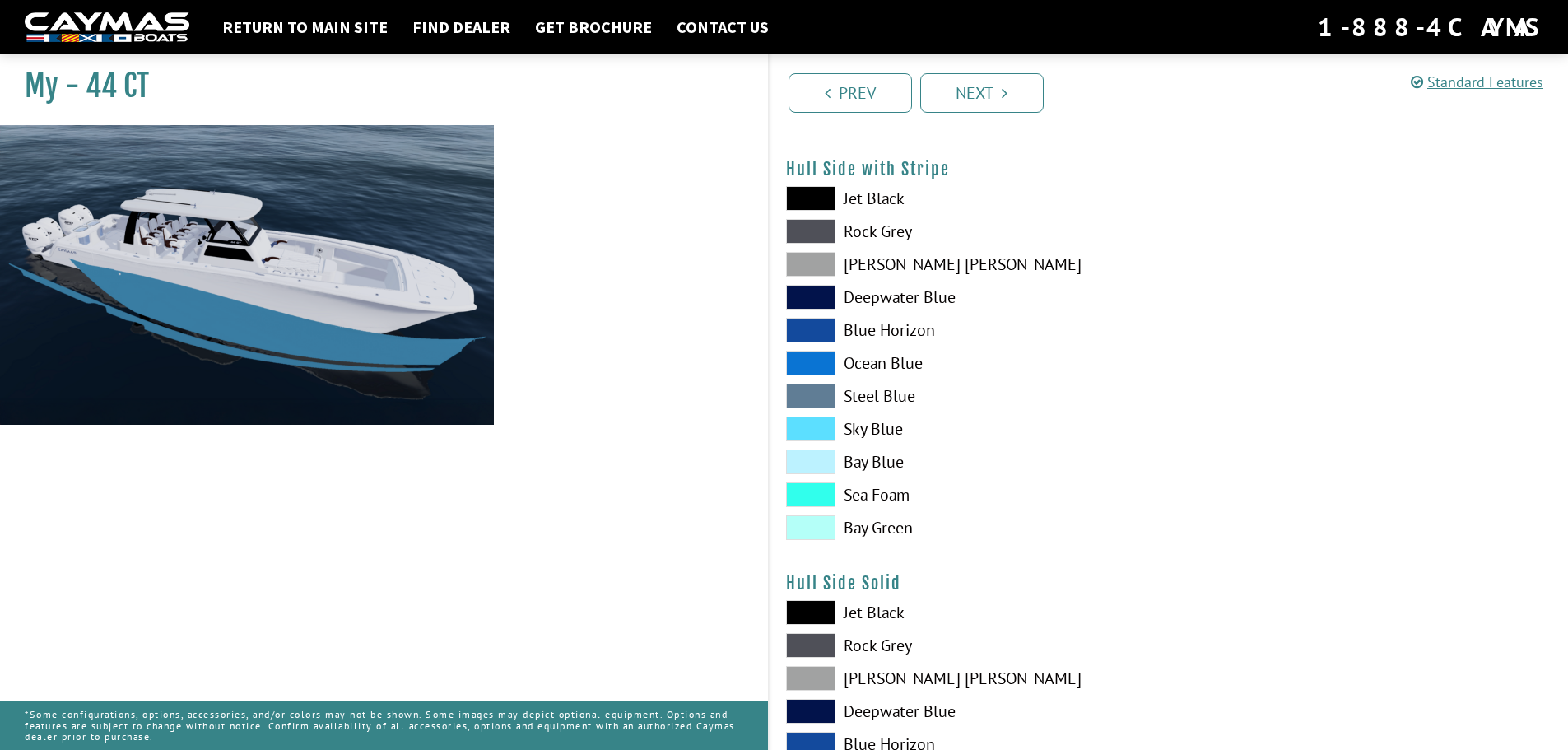
scroll to position [329, 0]
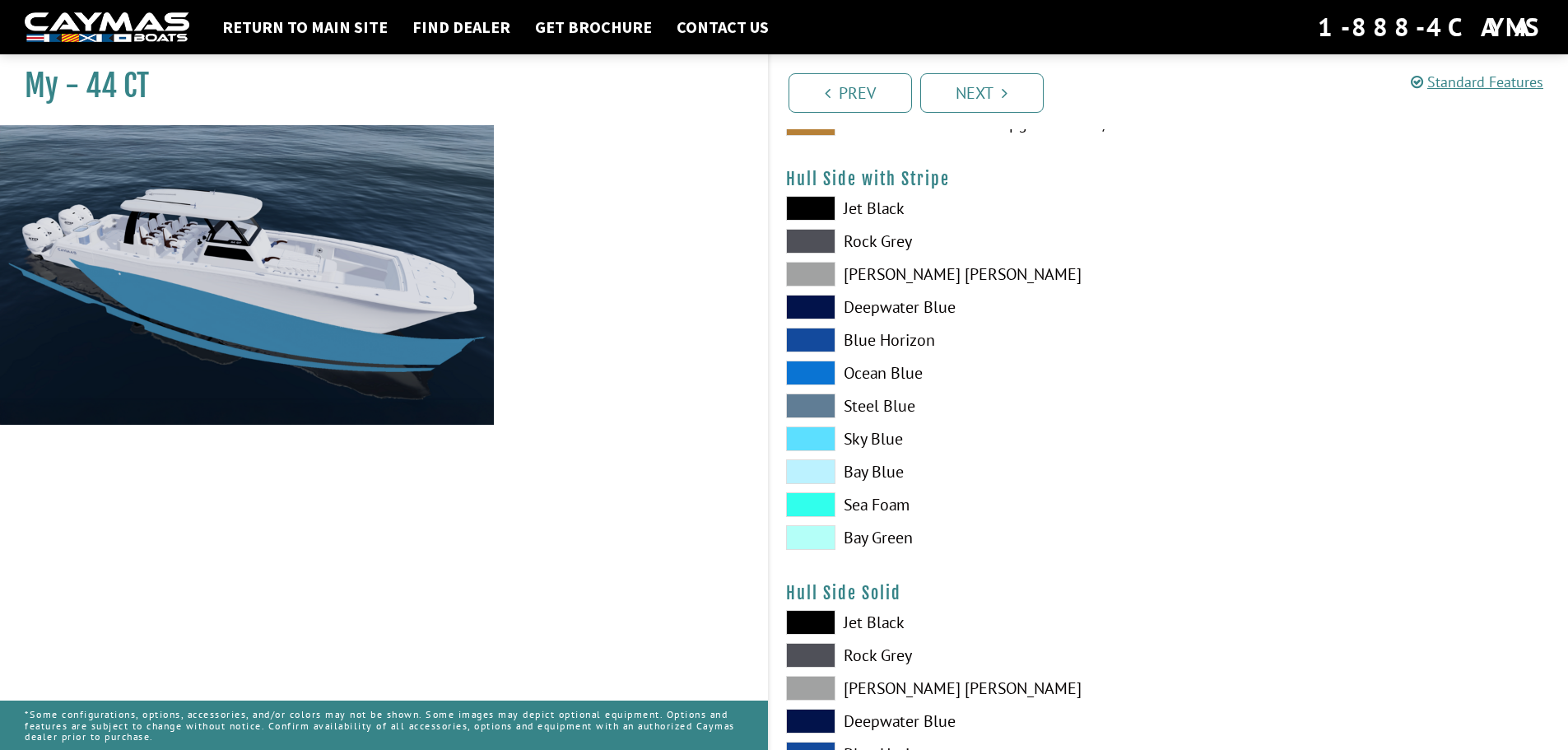
click at [812, 472] on span at bounding box center [811, 472] width 50 height 25
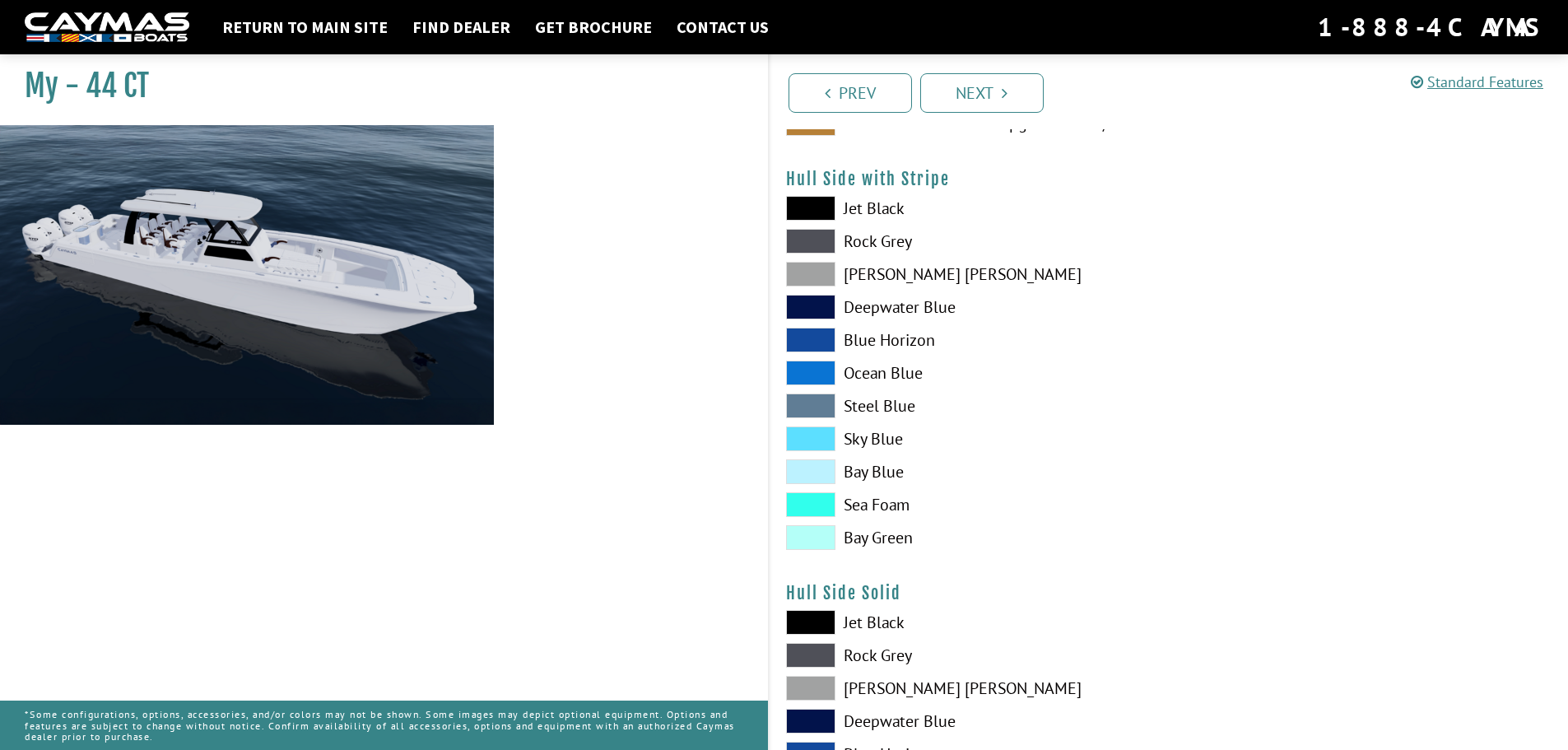
click at [818, 436] on span at bounding box center [811, 439] width 50 height 25
click at [811, 506] on span at bounding box center [811, 505] width 50 height 25
click at [806, 541] on span at bounding box center [811, 538] width 50 height 25
click at [811, 203] on span at bounding box center [811, 208] width 50 height 25
click at [803, 241] on span at bounding box center [811, 241] width 50 height 25
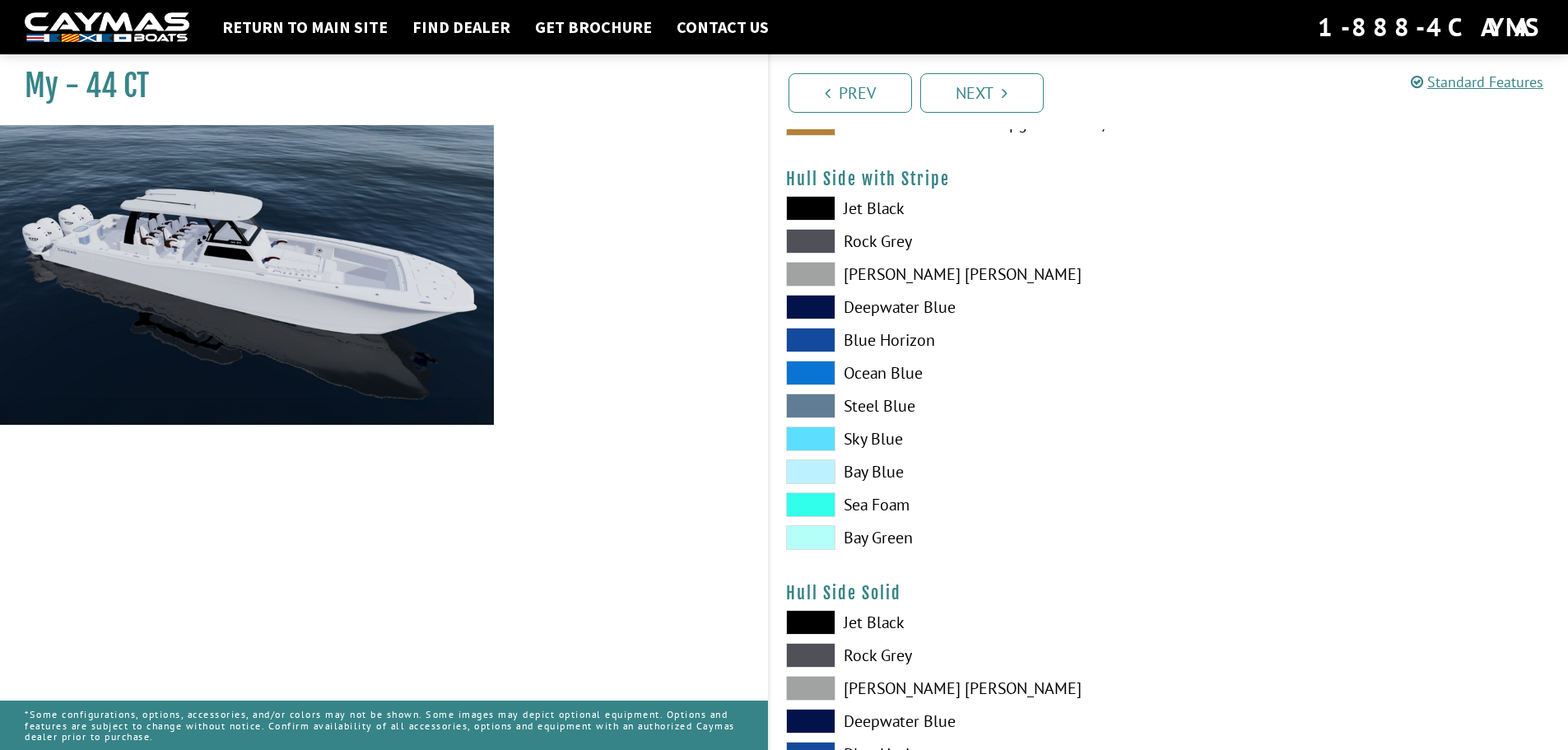
click at [806, 281] on span at bounding box center [811, 274] width 50 height 25
click at [806, 316] on span at bounding box center [811, 307] width 50 height 25
click at [806, 339] on span at bounding box center [811, 340] width 50 height 25
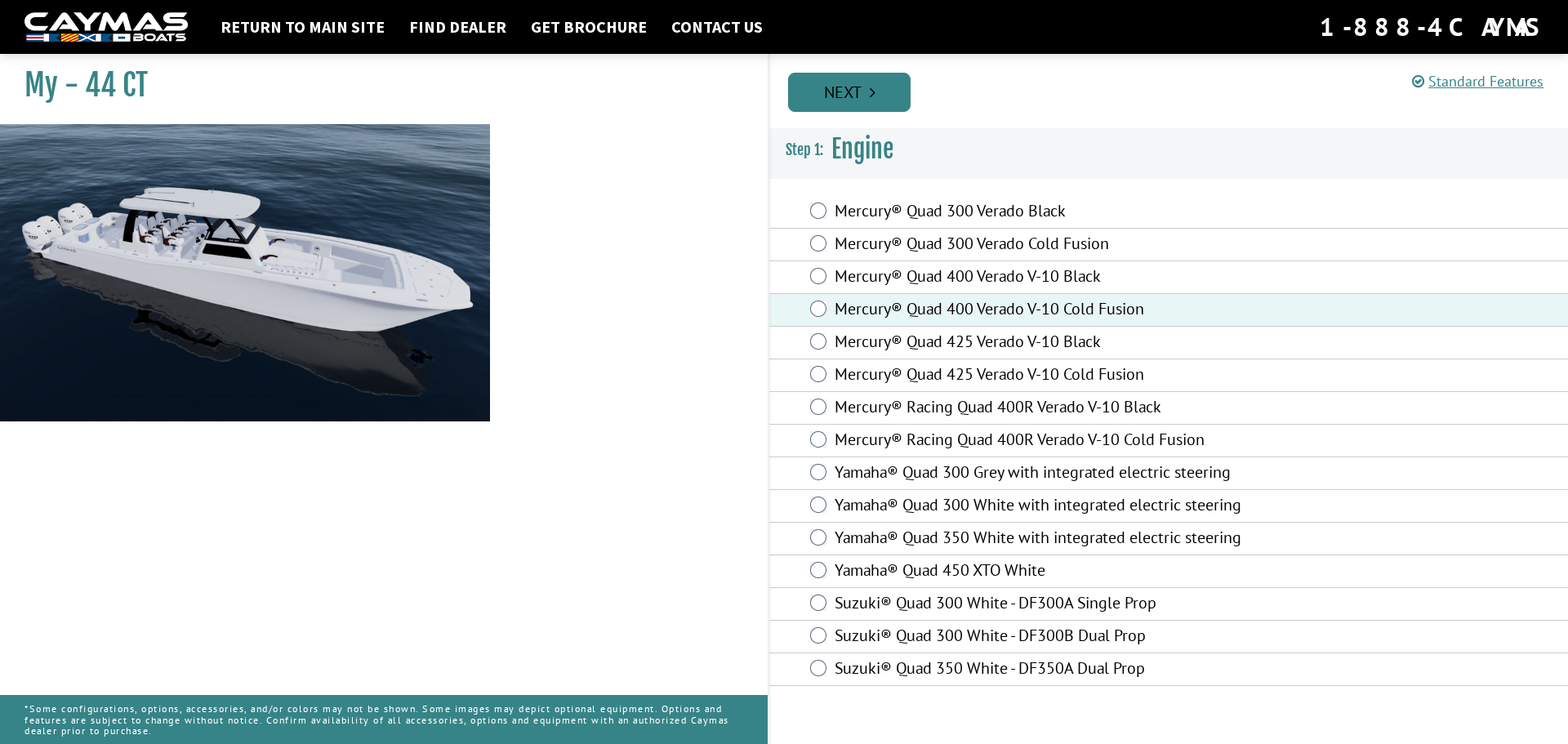
click at [864, 84] on link "Next" at bounding box center [849, 92] width 122 height 39
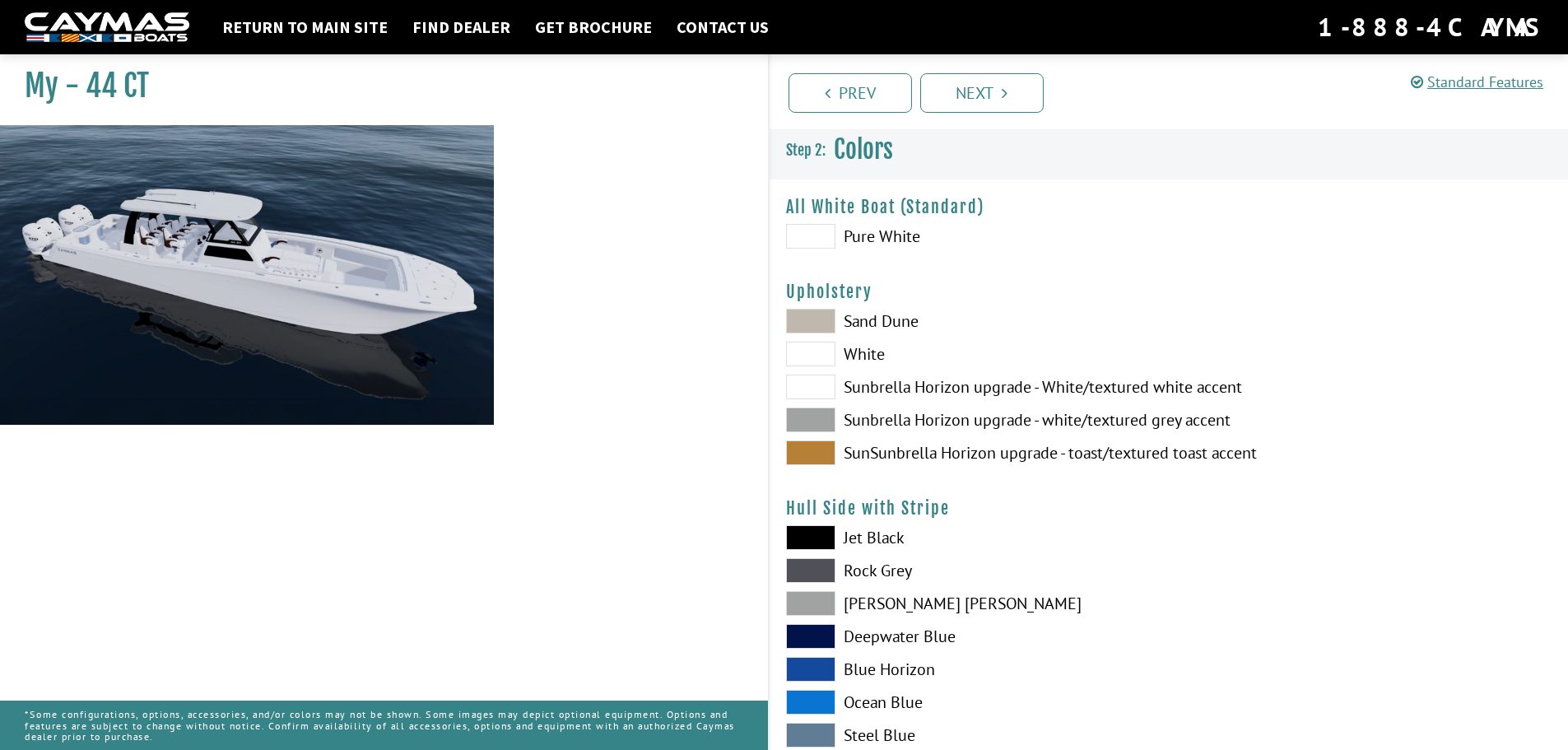
click at [821, 386] on span at bounding box center [811, 387] width 50 height 25
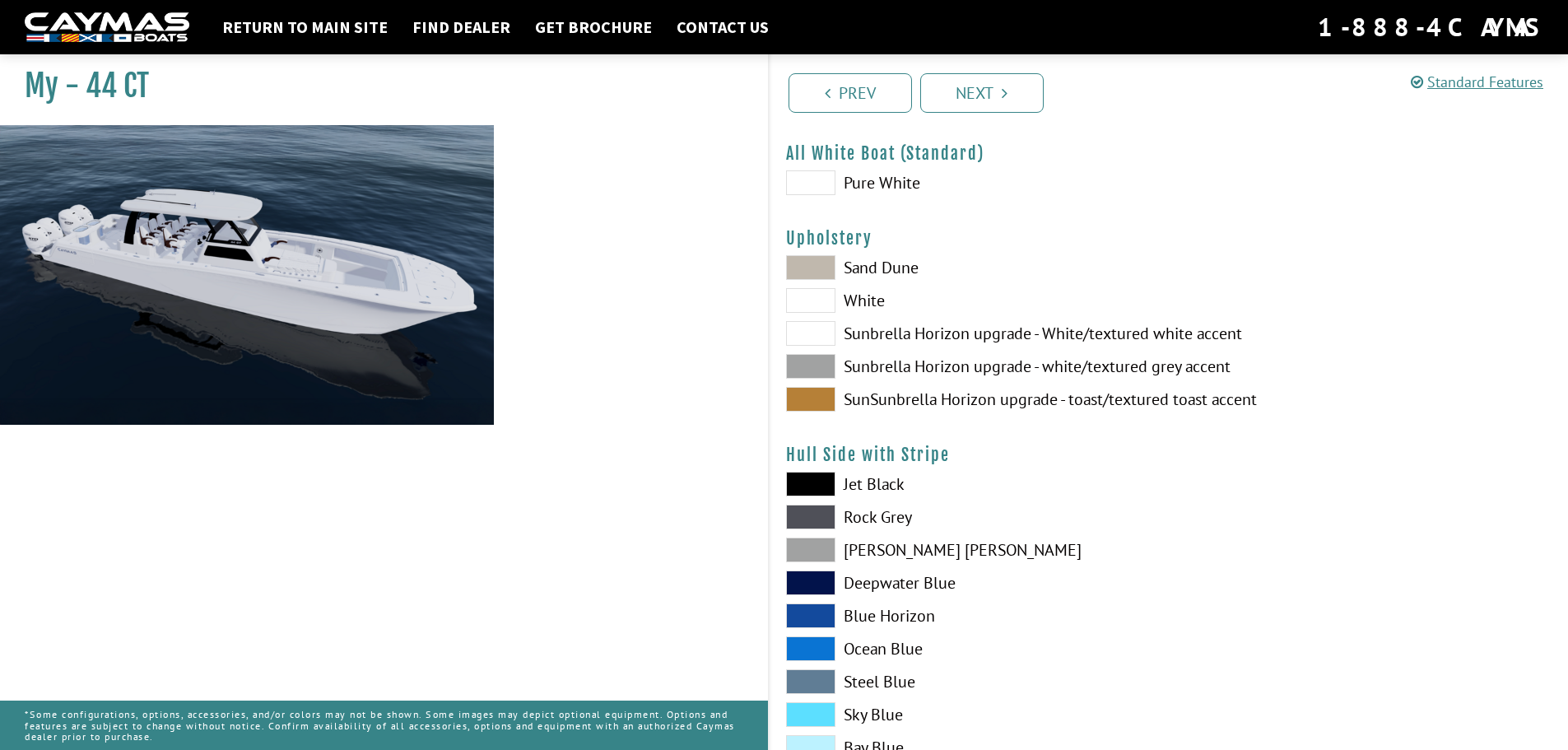
scroll to position [82, 0]
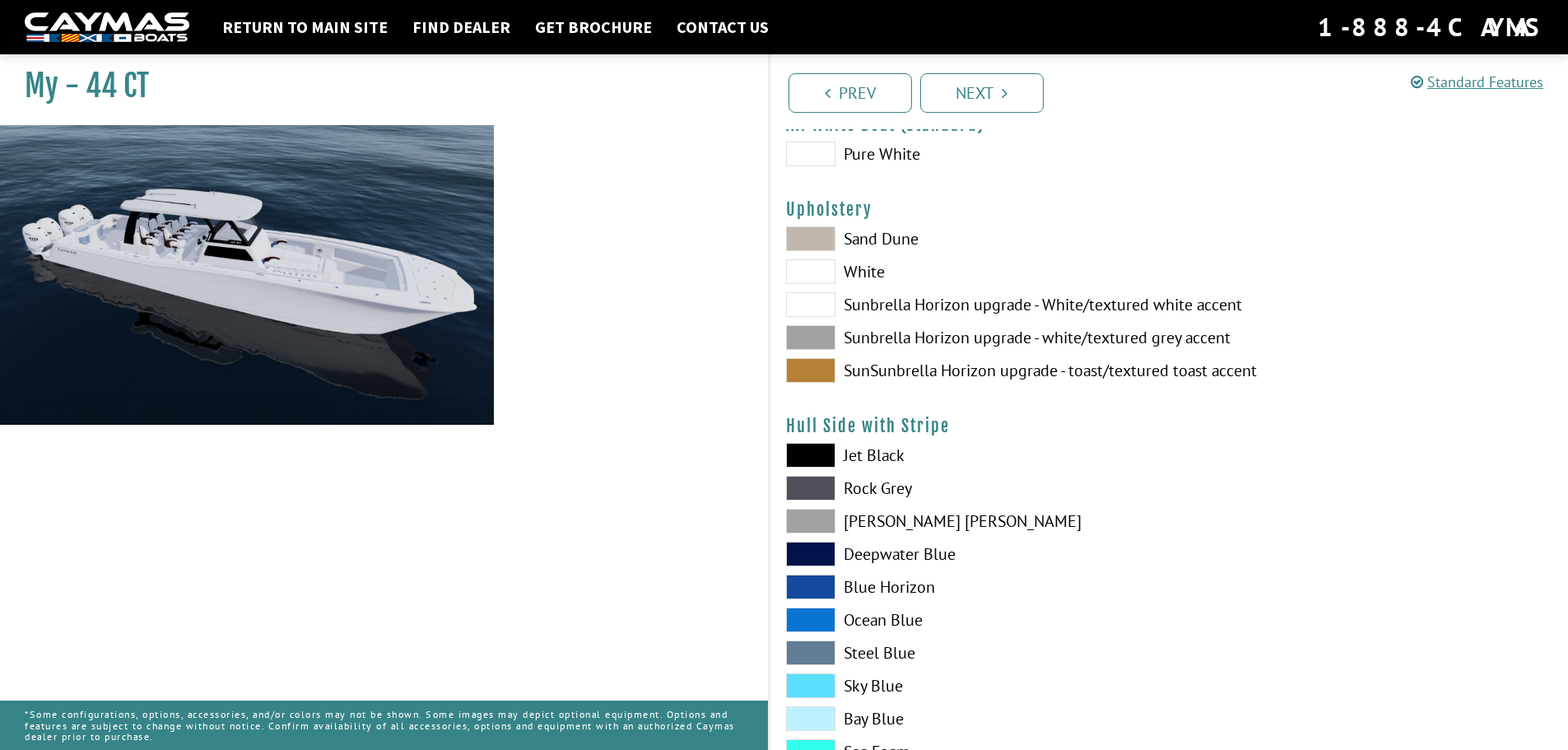
click at [809, 617] on span at bounding box center [811, 620] width 50 height 25
click at [813, 587] on span at bounding box center [811, 587] width 50 height 25
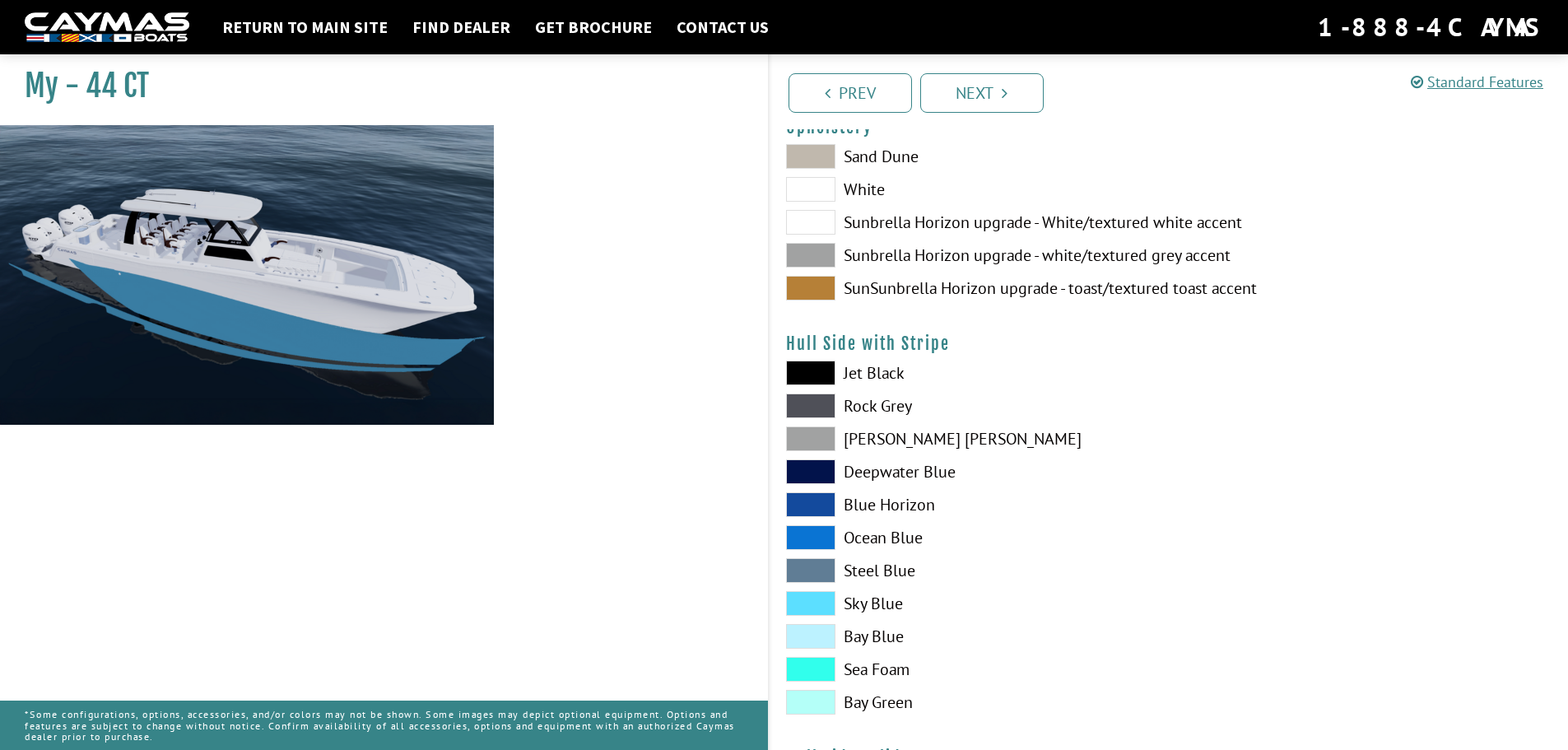
scroll to position [247, 0]
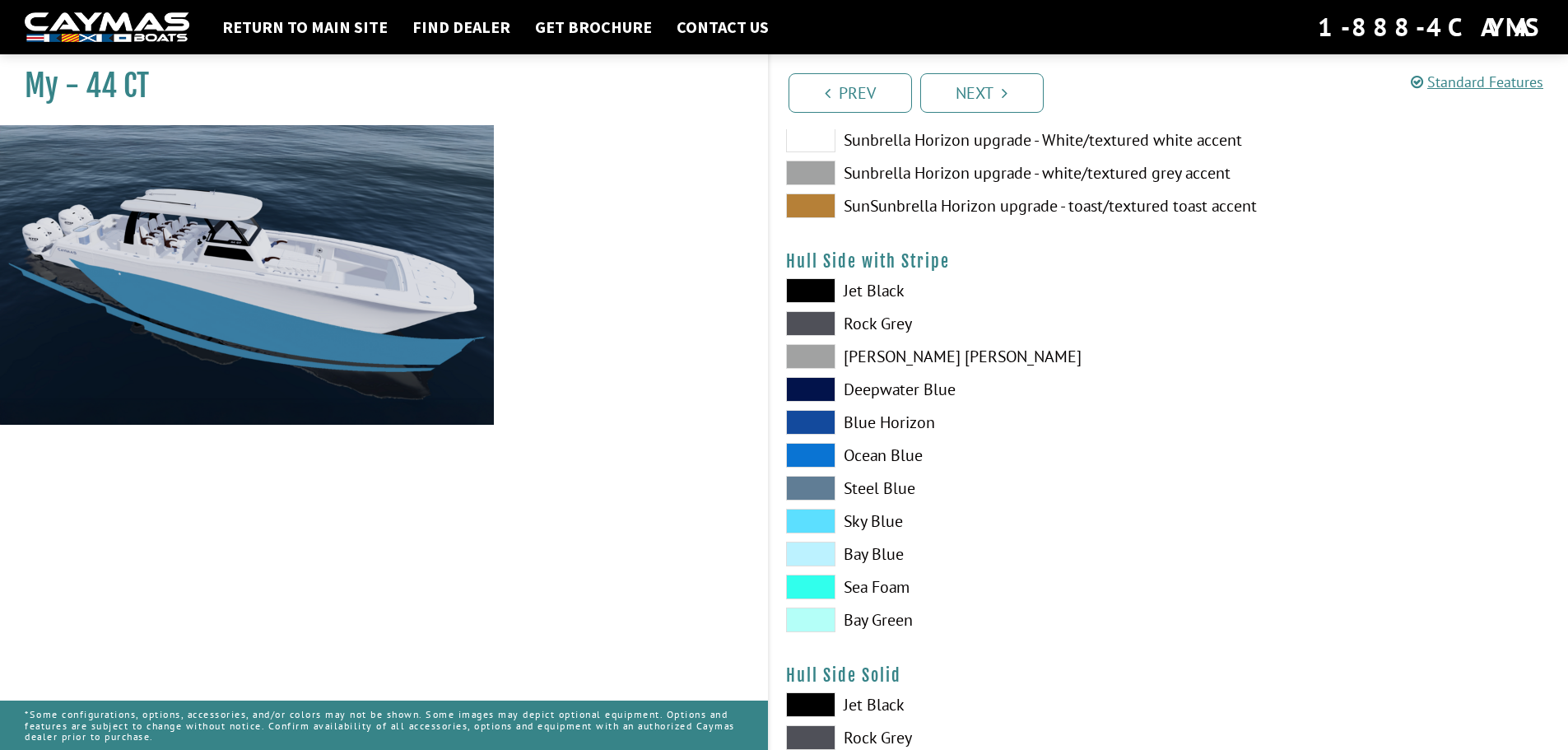
click at [815, 529] on span at bounding box center [811, 521] width 50 height 25
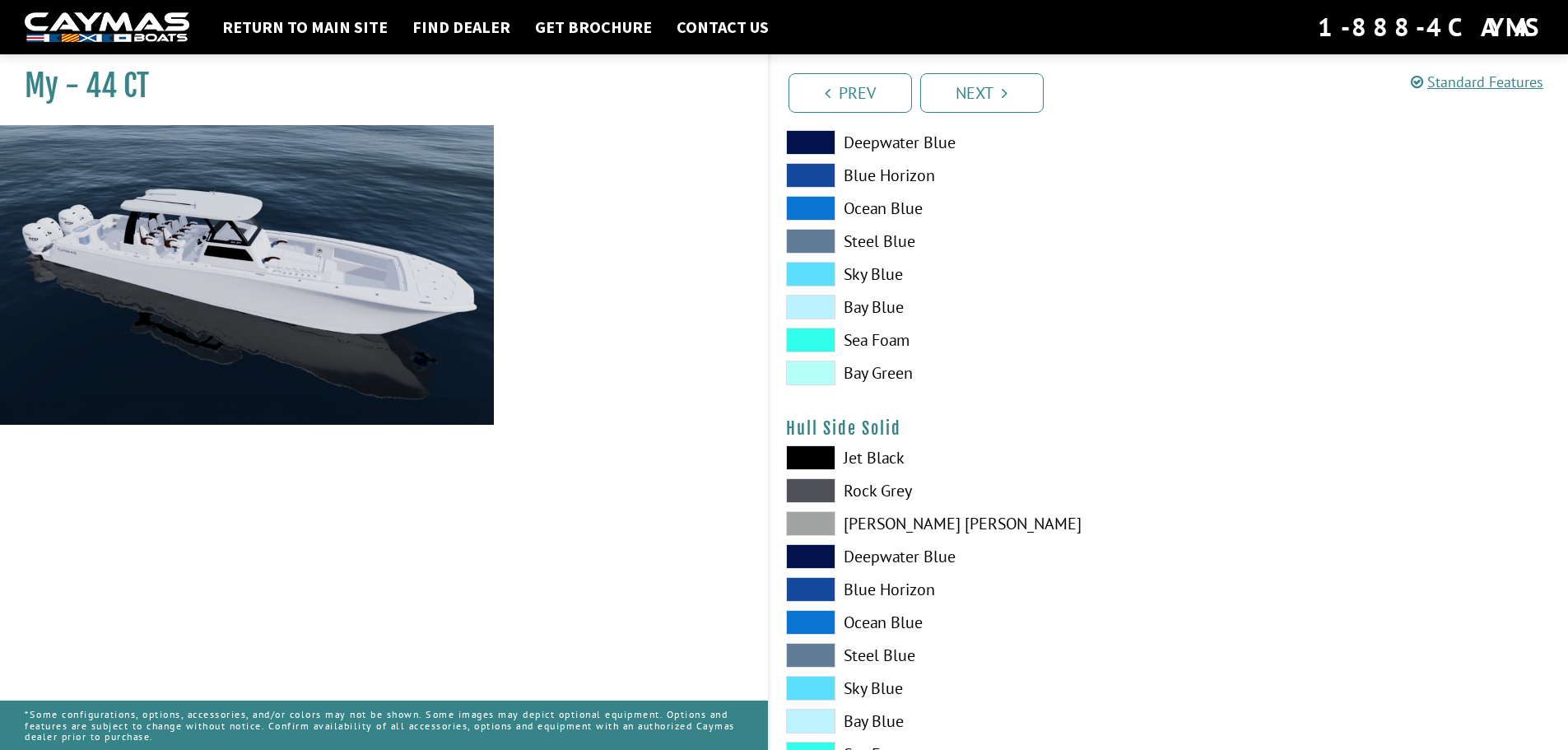
scroll to position [576, 0]
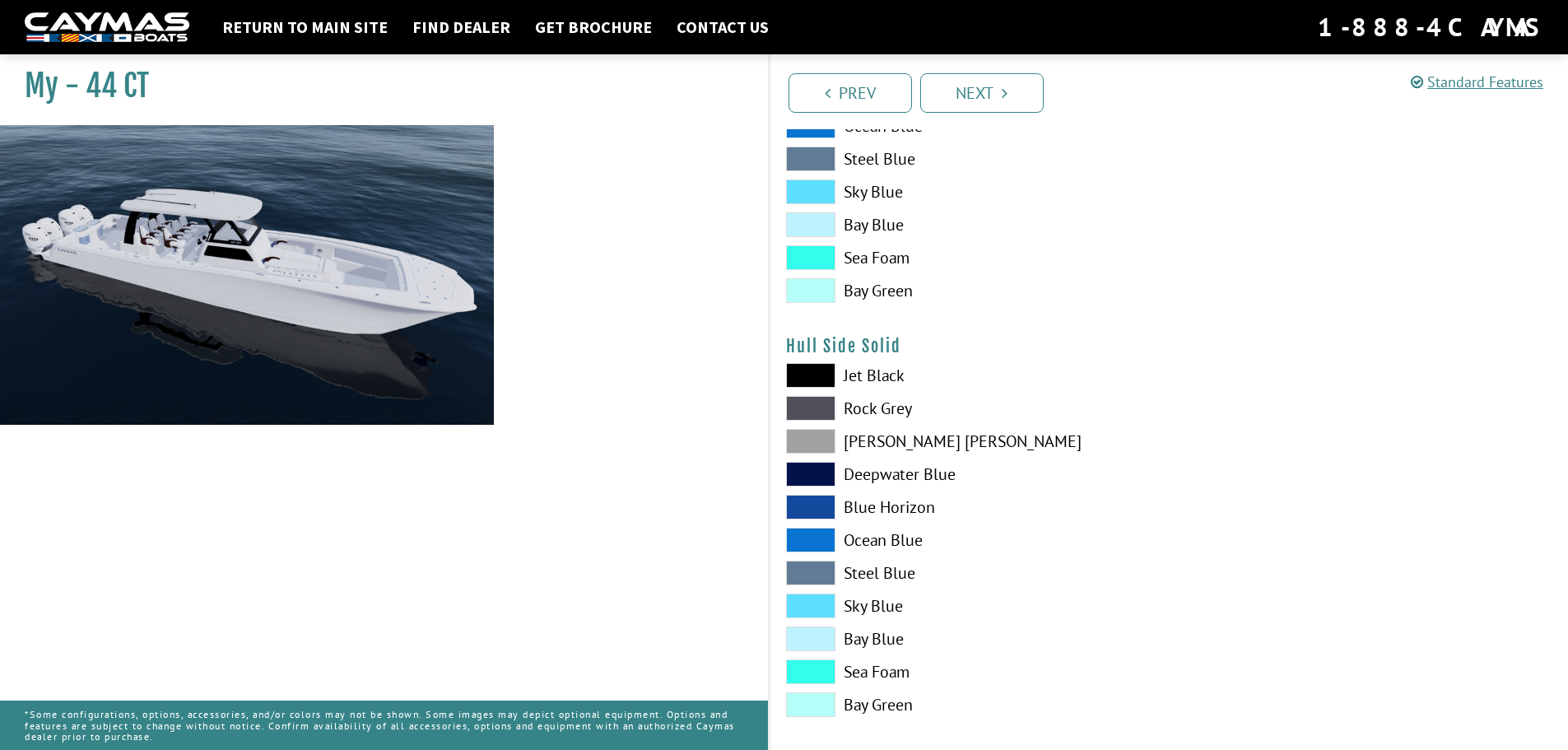
click at [812, 448] on span at bounding box center [811, 442] width 50 height 25
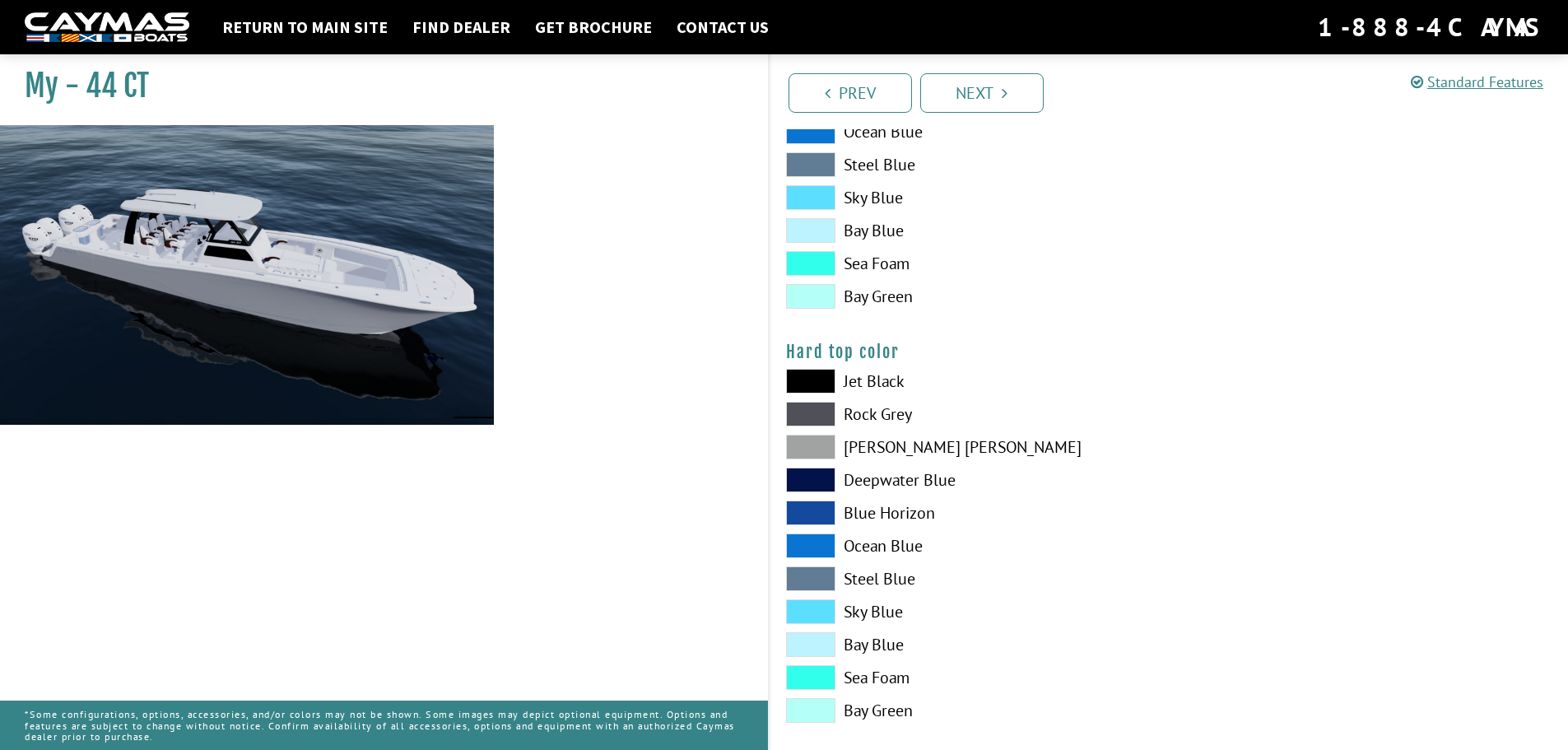
scroll to position [1400, 0]
click at [812, 384] on span at bounding box center [811, 381] width 50 height 25
click at [808, 414] on span at bounding box center [811, 413] width 50 height 25
click at [810, 513] on span at bounding box center [811, 512] width 50 height 25
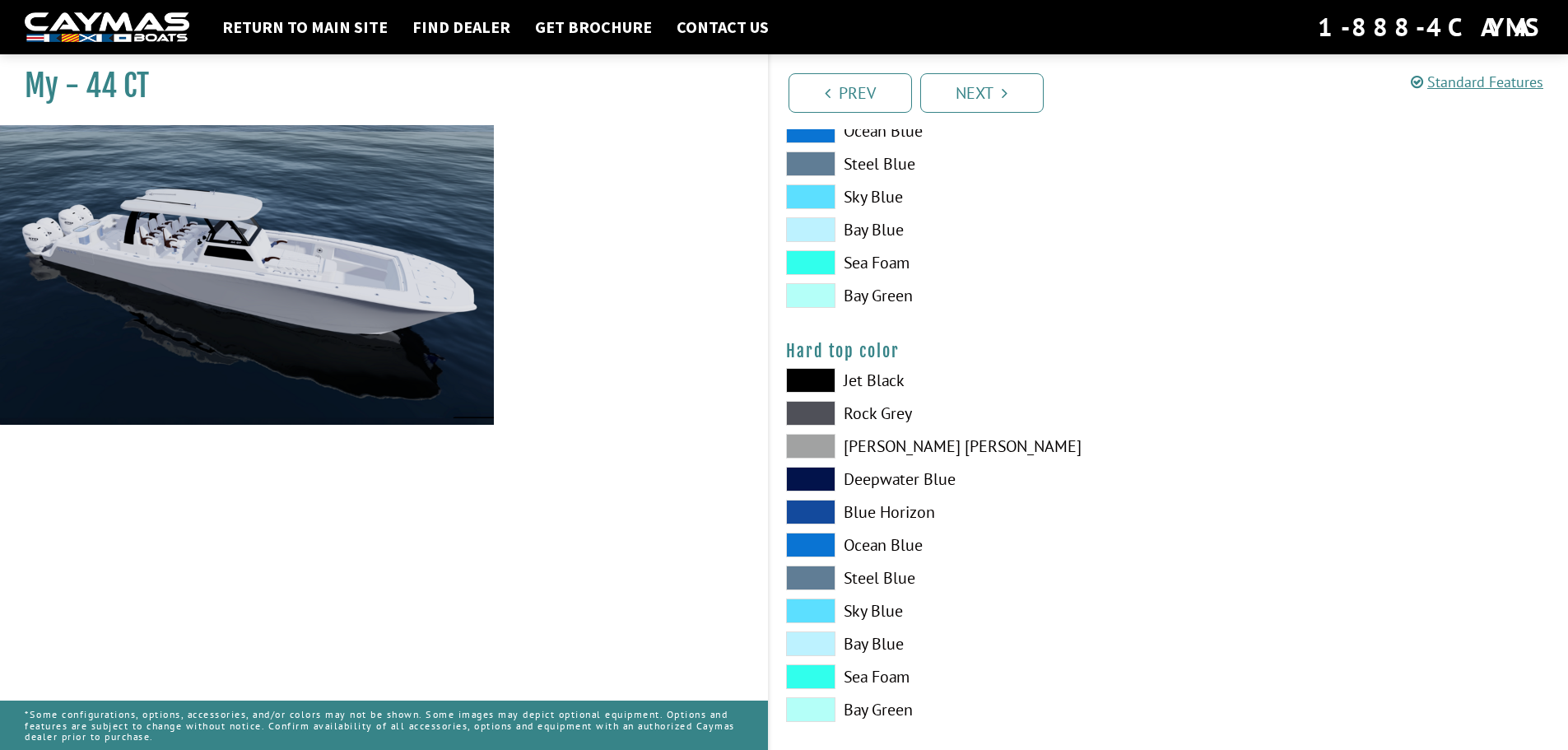
click at [810, 570] on span at bounding box center [811, 578] width 50 height 25
click at [809, 620] on span at bounding box center [811, 611] width 50 height 25
click at [810, 645] on span at bounding box center [811, 644] width 50 height 25
click at [811, 674] on span at bounding box center [811, 677] width 50 height 25
drag, startPoint x: 812, startPoint y: 695, endPoint x: 810, endPoint y: 704, distance: 9.2
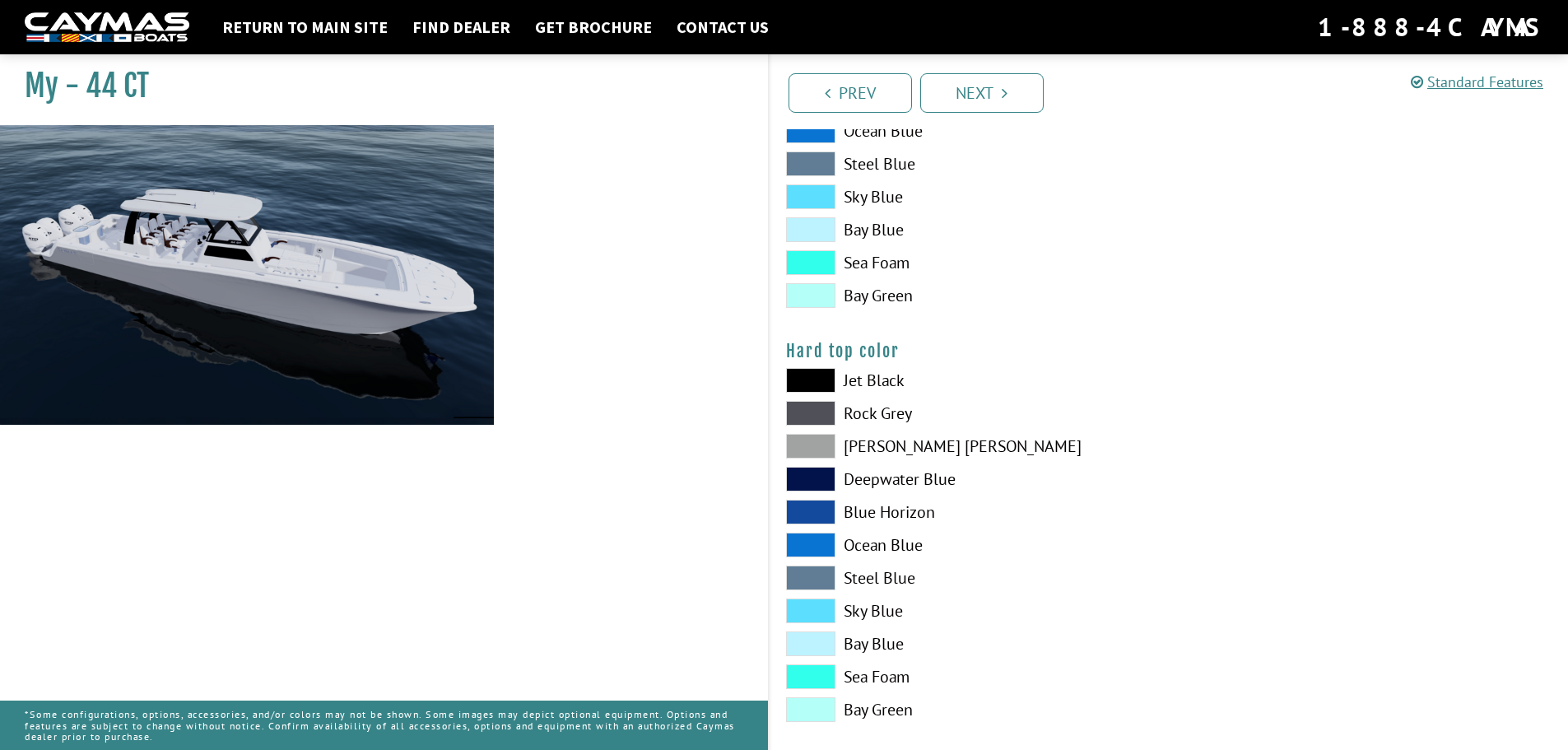
click at [812, 697] on div "Jet Black Rock Grey Dove Gray Deepwater Blue Blue Horizon Ocean Blue" at bounding box center [969, 550] width 400 height 363
click at [808, 709] on span at bounding box center [811, 710] width 50 height 25
click at [803, 448] on span at bounding box center [811, 447] width 50 height 25
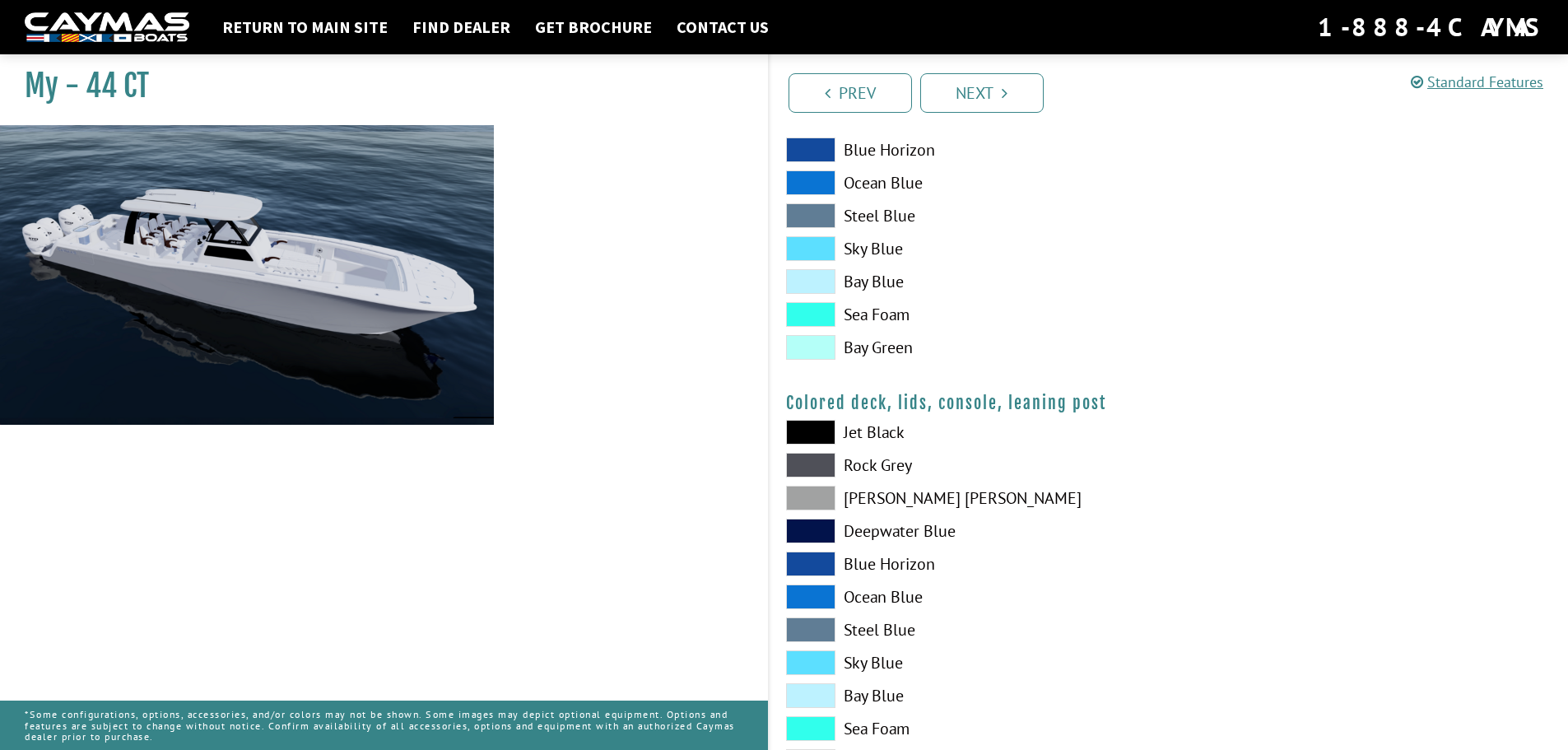
scroll to position [1812, 0]
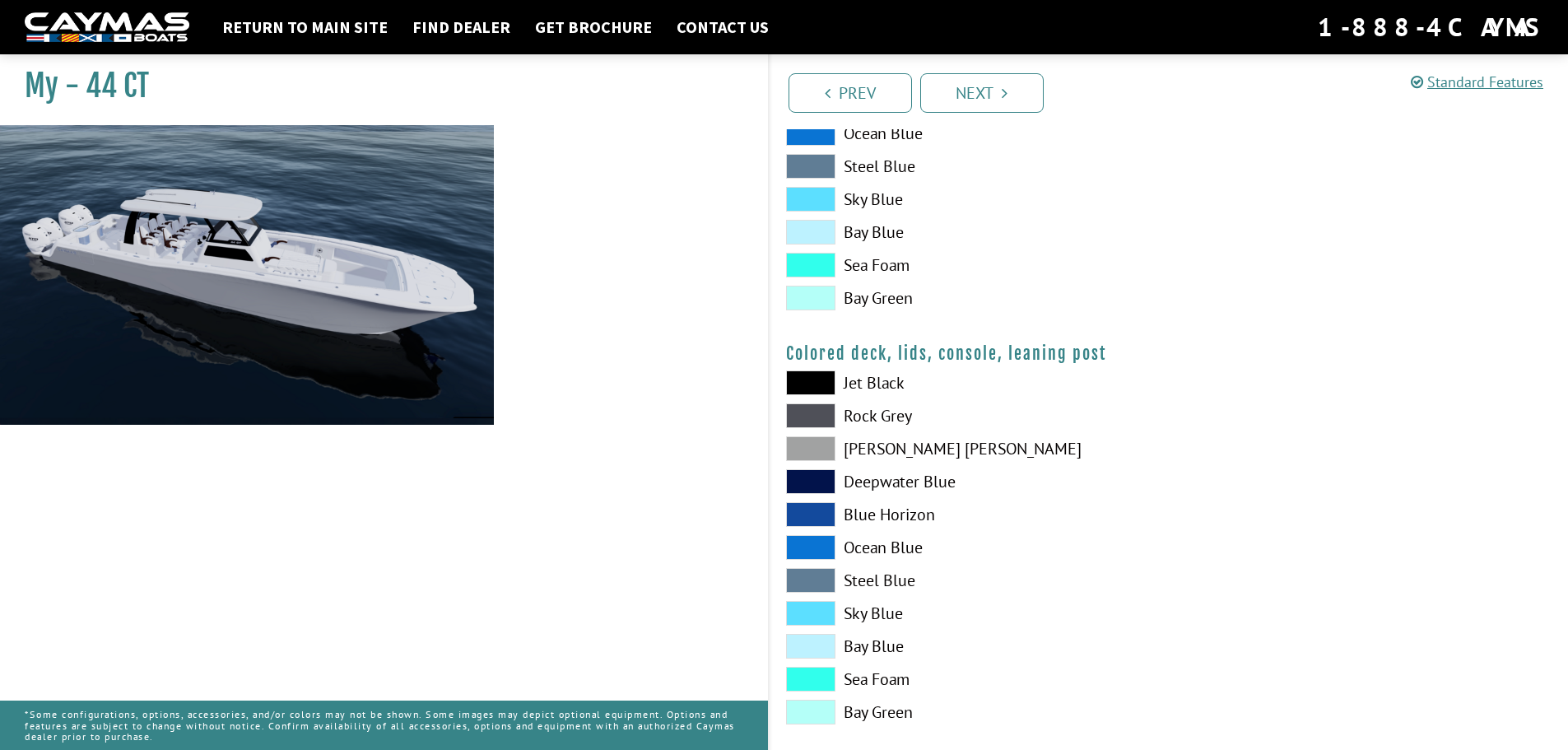
click at [879, 448] on label "[PERSON_NAME] [PERSON_NAME]" at bounding box center [969, 448] width 366 height 25
click at [876, 448] on label "[PERSON_NAME] [PERSON_NAME]" at bounding box center [969, 448] width 366 height 25
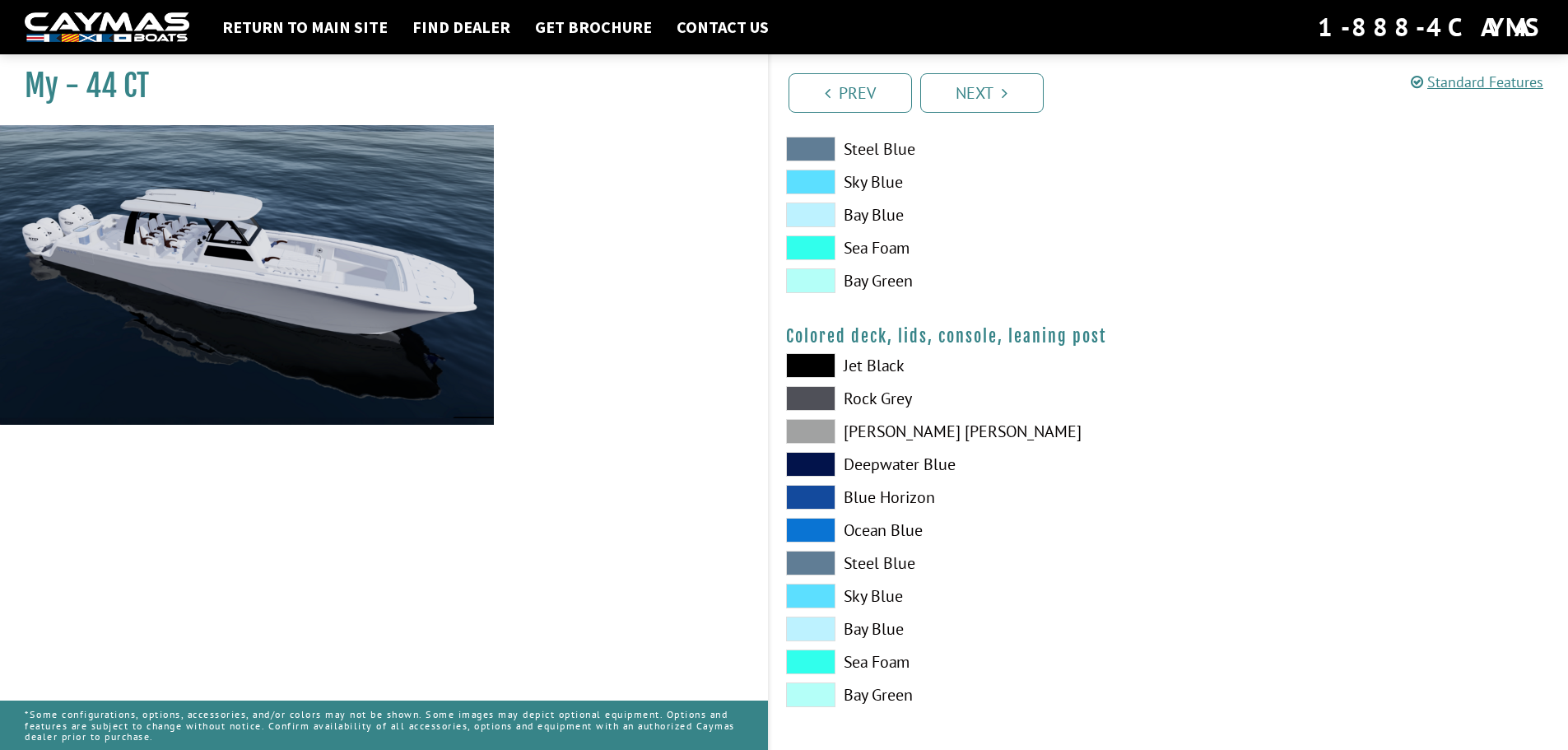
scroll to position [1834, 0]
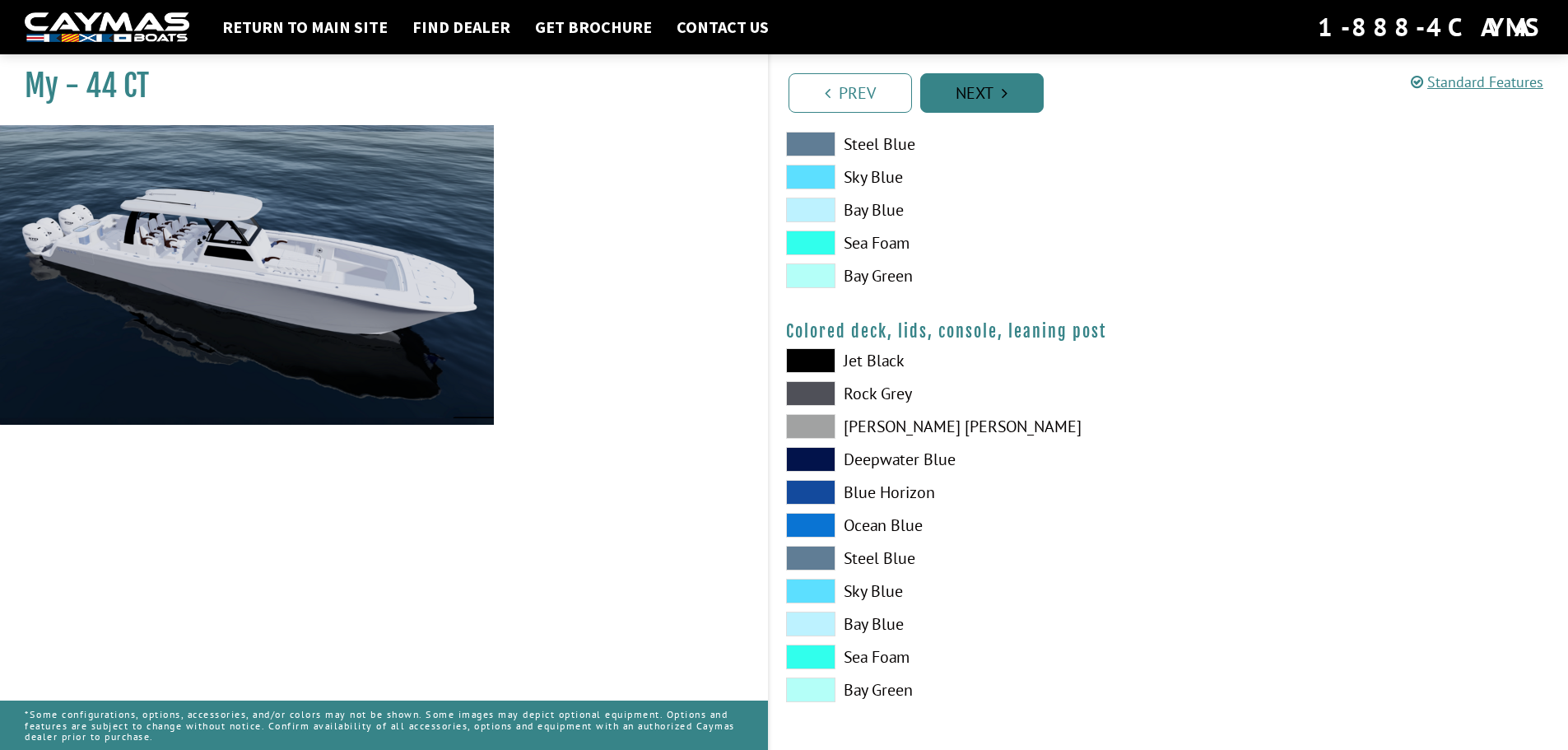
click at [973, 93] on link "Next" at bounding box center [981, 93] width 123 height 39
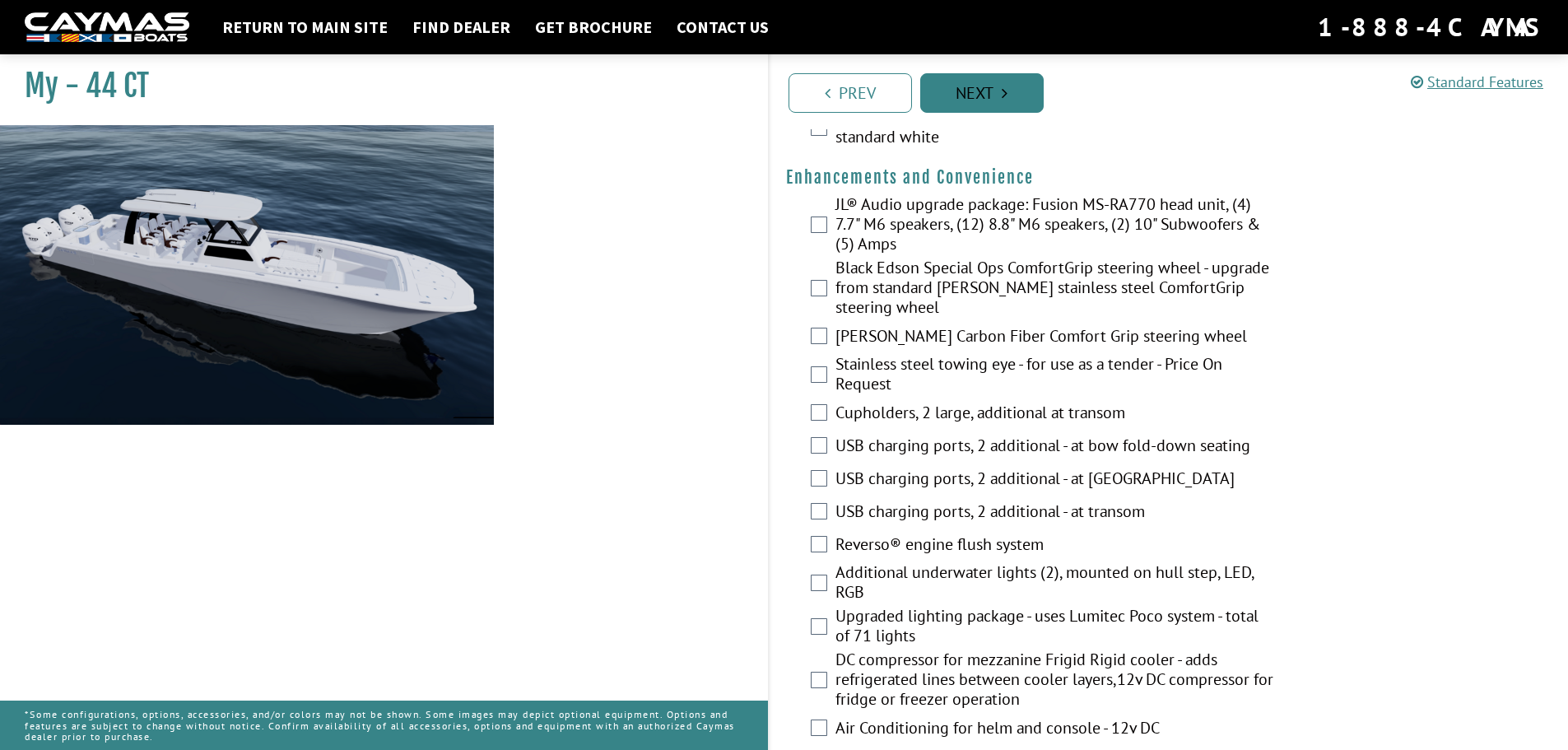
scroll to position [0, 0]
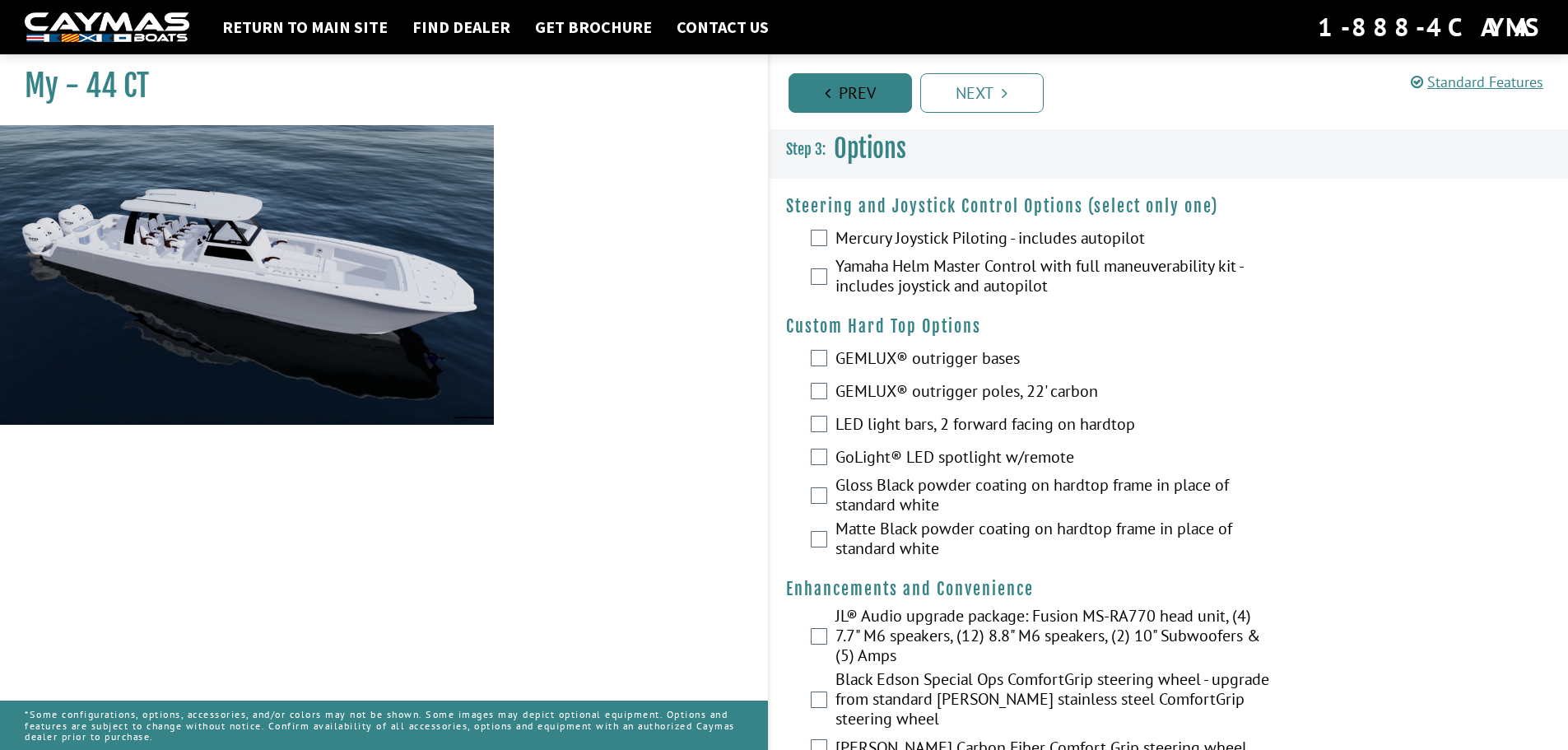
click at [835, 99] on link "Prev" at bounding box center [850, 93] width 123 height 39
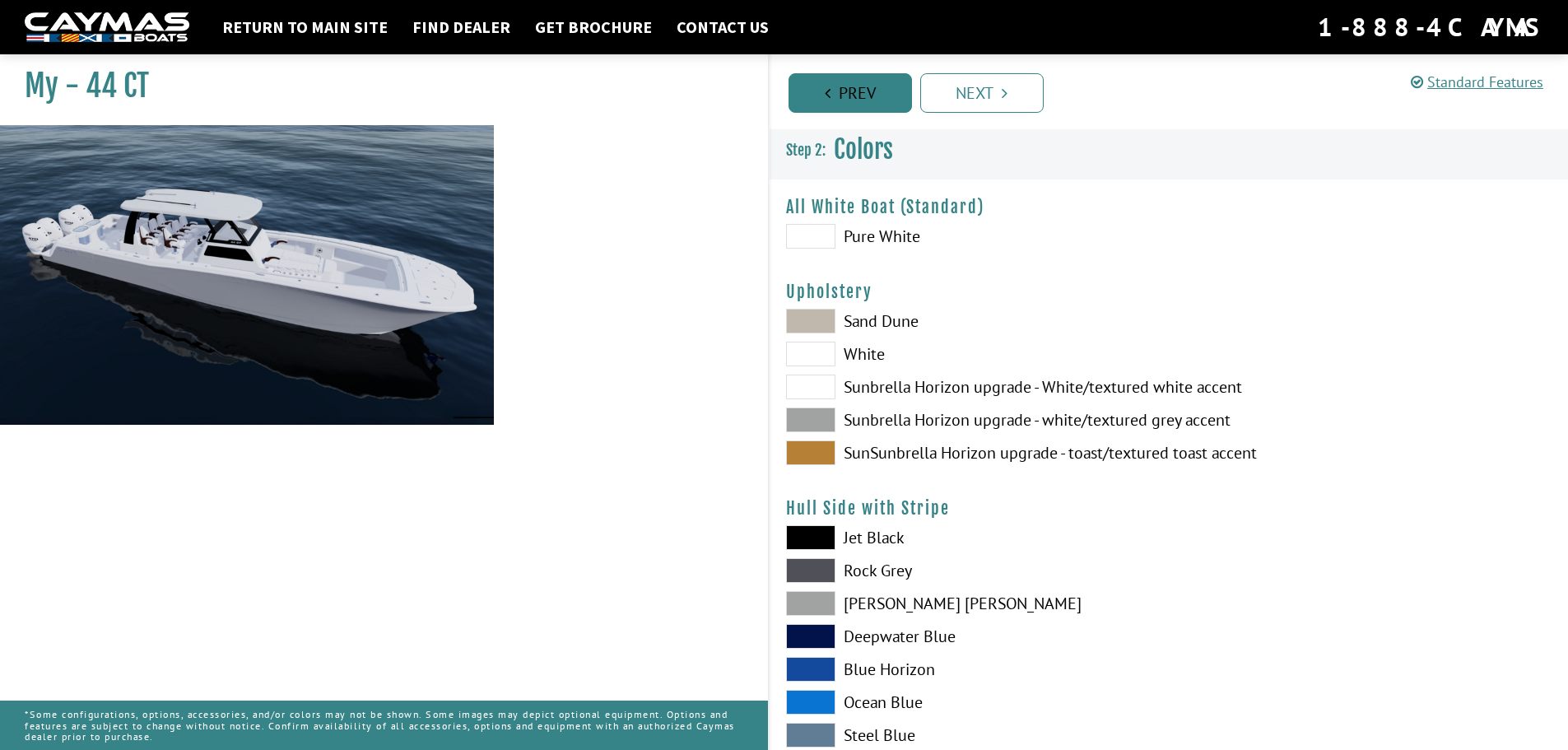
click at [835, 99] on link "Prev" at bounding box center [850, 93] width 123 height 39
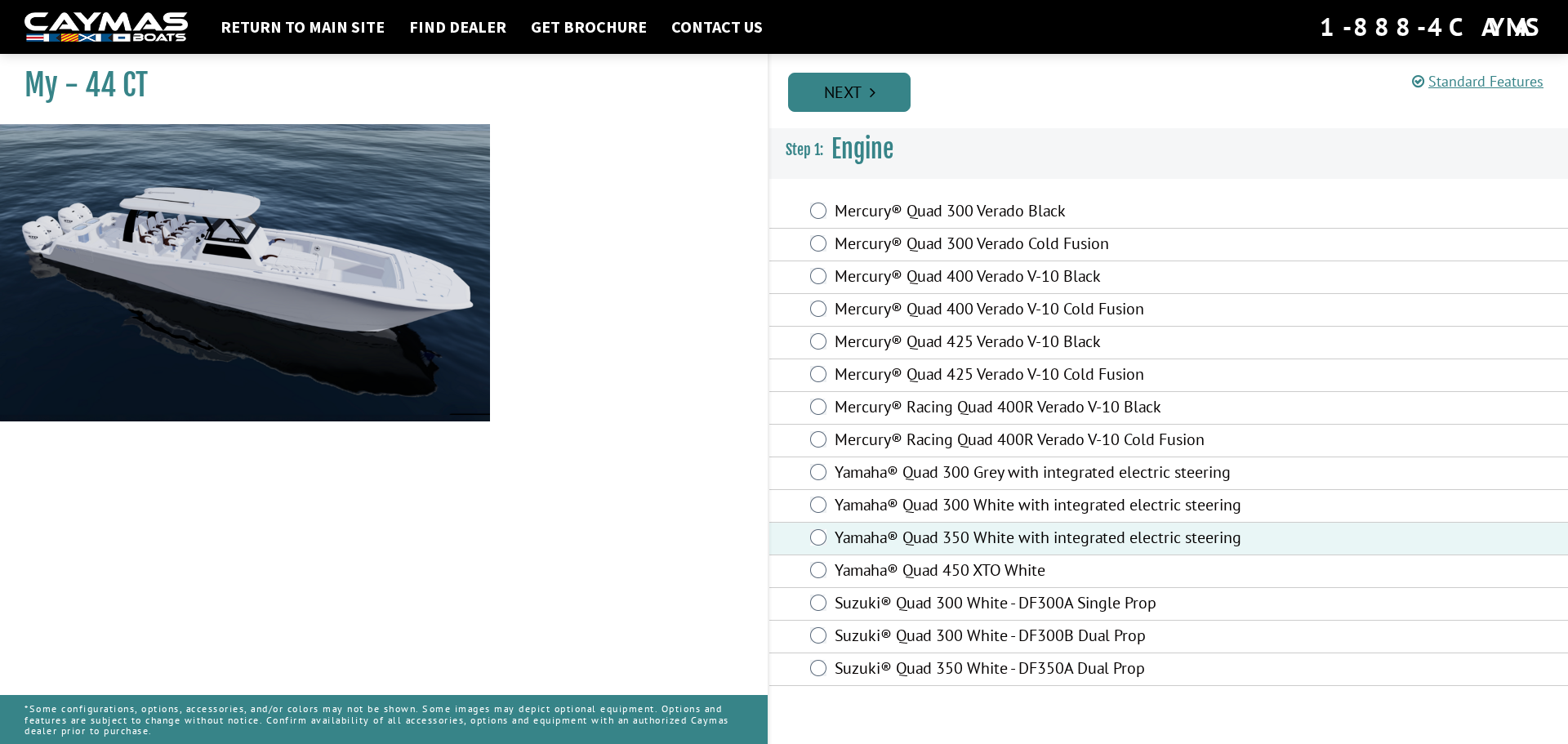
click at [848, 93] on link "Next" at bounding box center [849, 92] width 122 height 39
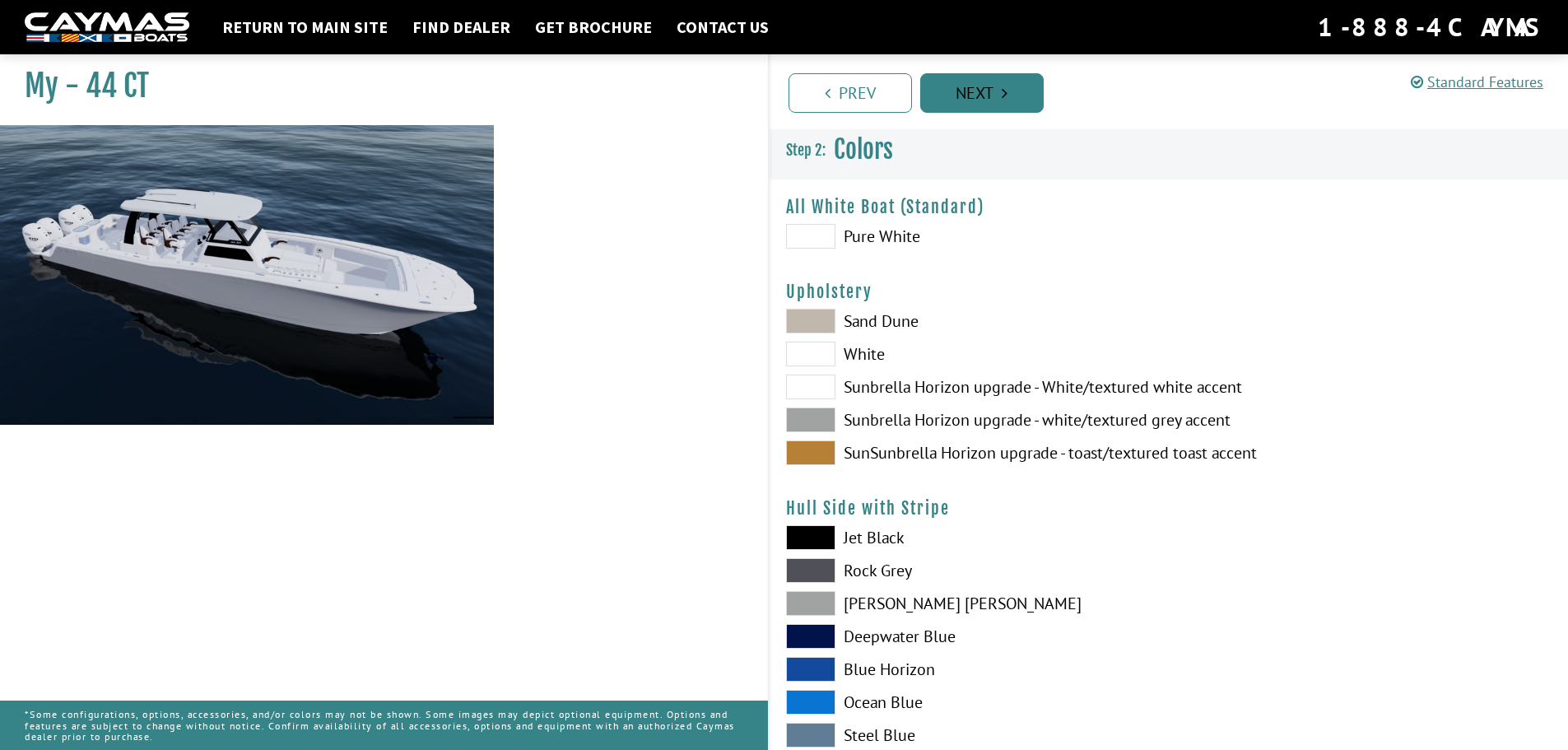
click at [946, 90] on link "Next" at bounding box center [981, 93] width 123 height 39
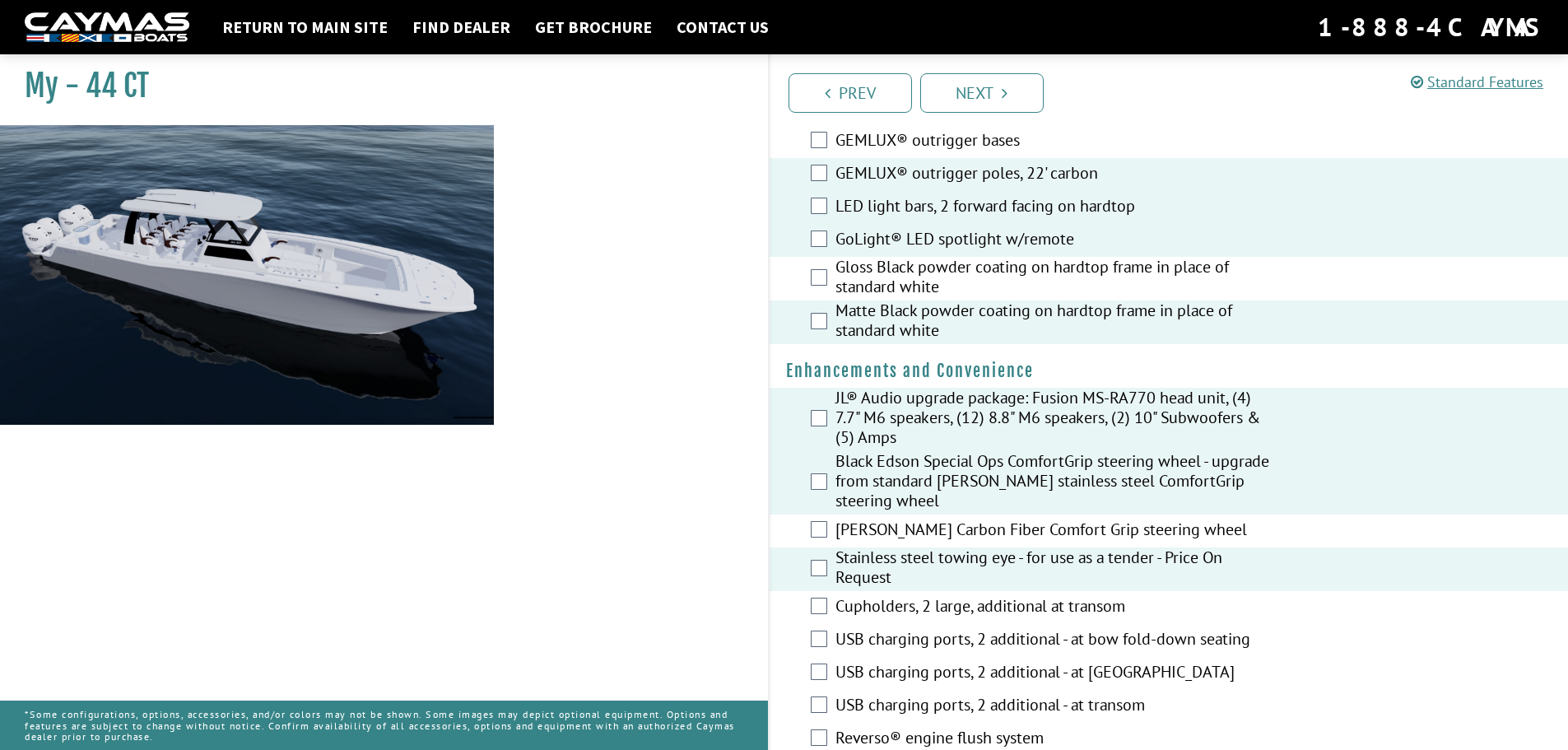
scroll to position [247, 0]
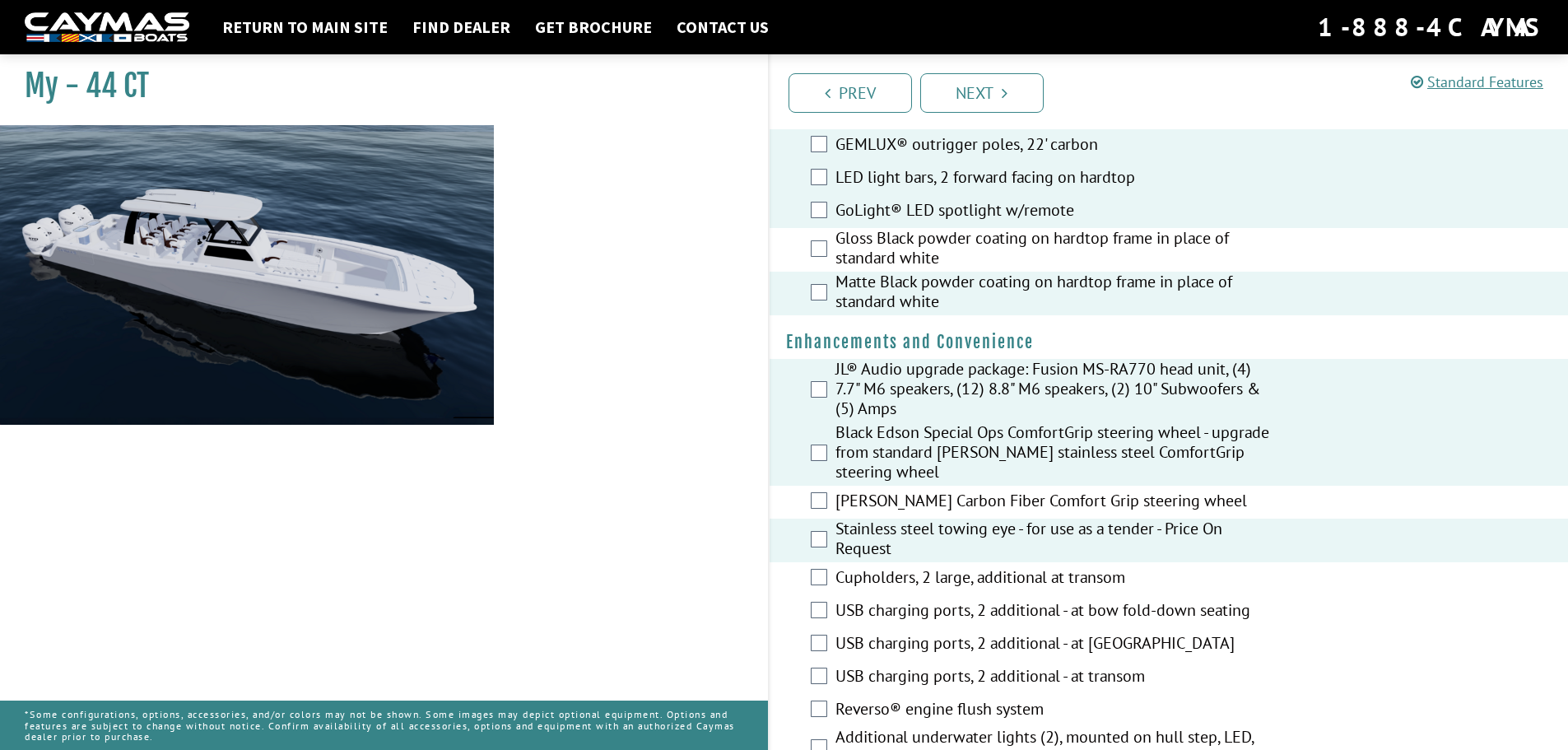
click at [827, 584] on div "Cupholders, 2 large, additional at transom" at bounding box center [1169, 578] width 799 height 33
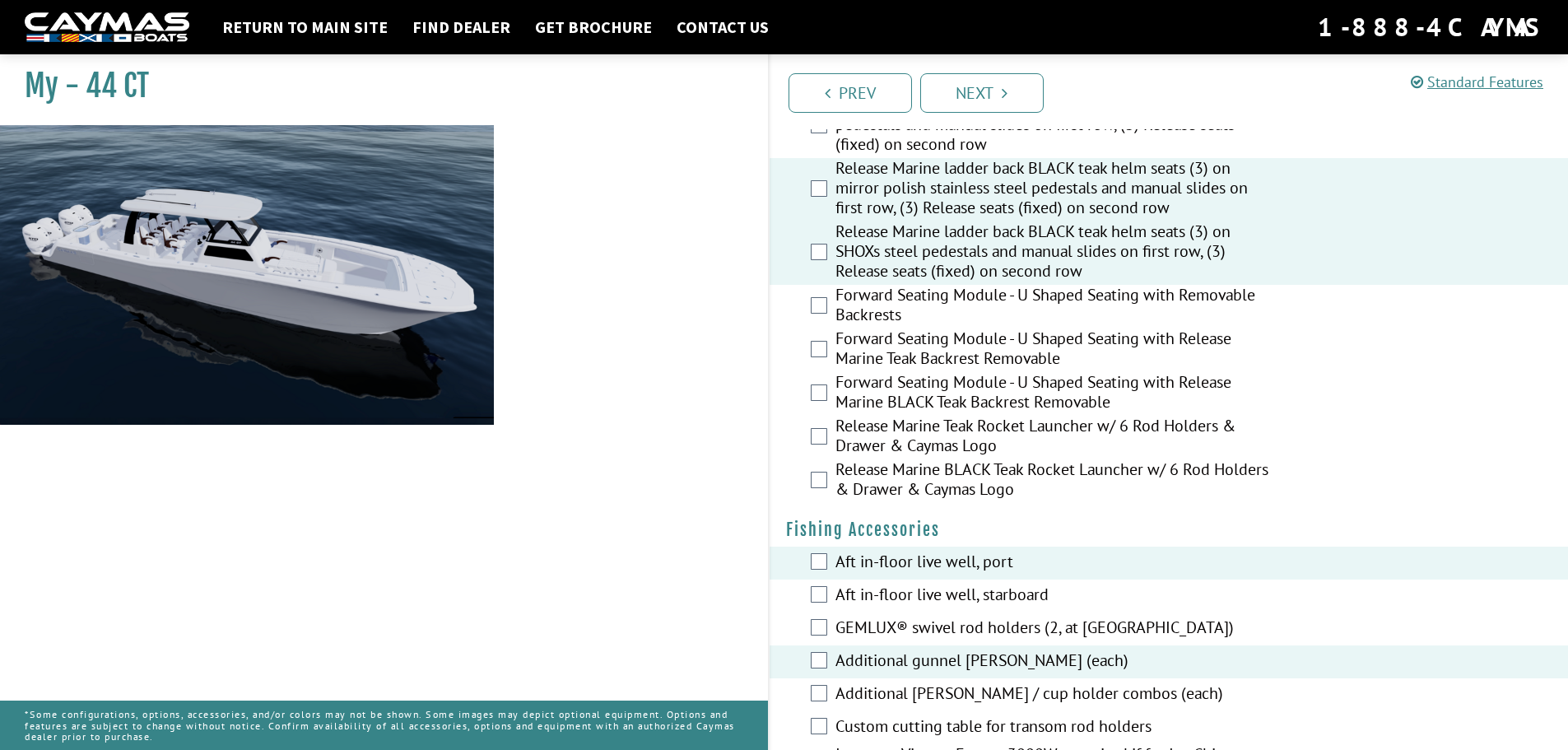
scroll to position [1318, 0]
